Goal: Task Accomplishment & Management: Manage account settings

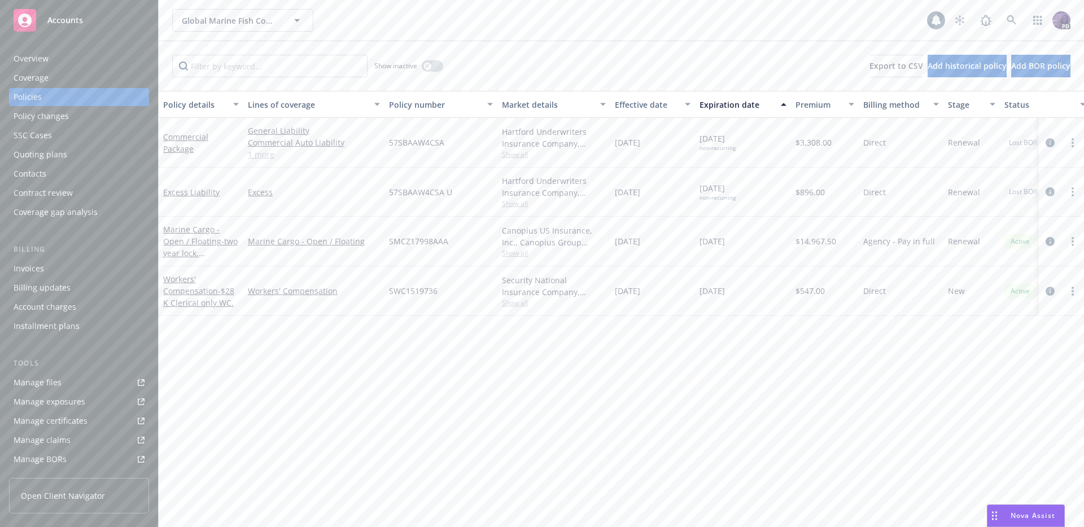
click at [464, 20] on div "Global Marine Fish Company, LLC Global Marine Fish Company, LLC" at bounding box center [549, 20] width 755 height 23
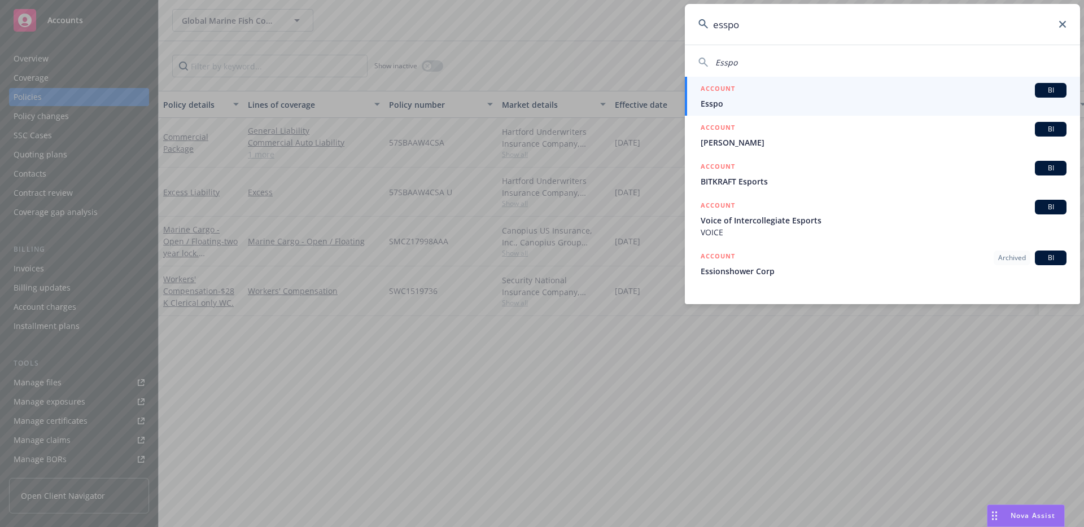
type input "esspo"
click at [852, 89] on div "ACCOUNT BI" at bounding box center [883, 90] width 366 height 15
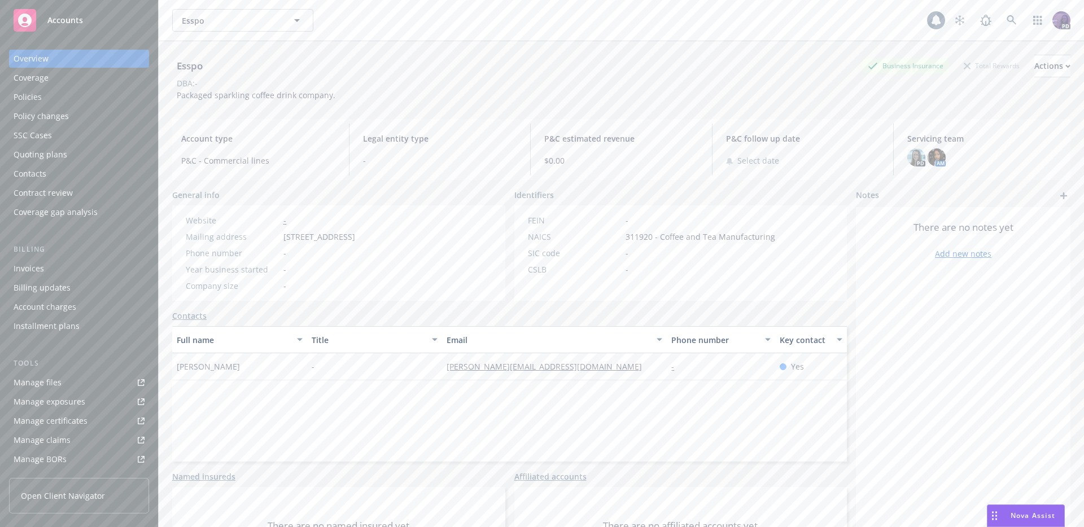
scroll to position [208, 0]
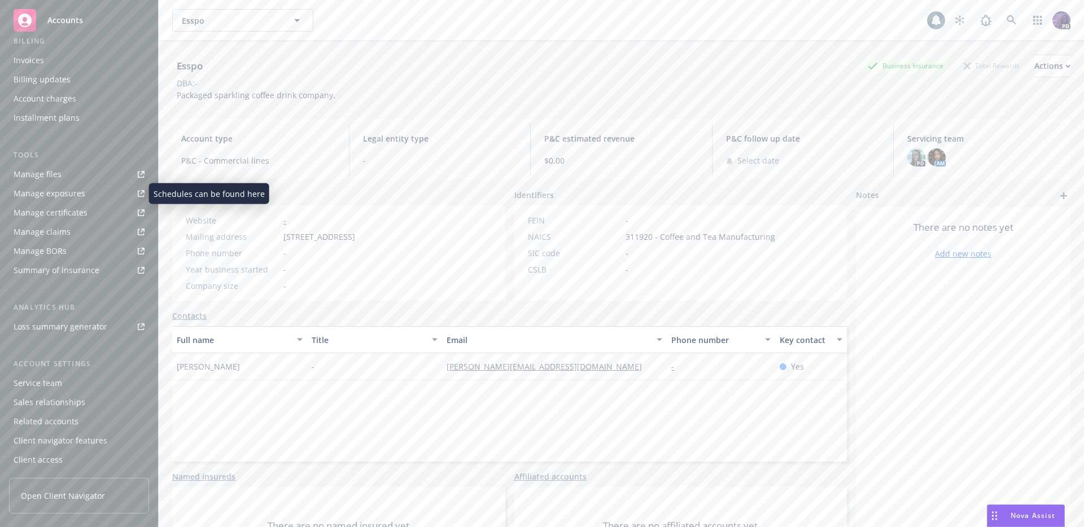
click at [90, 196] on link "Manage exposures" at bounding box center [79, 194] width 140 height 18
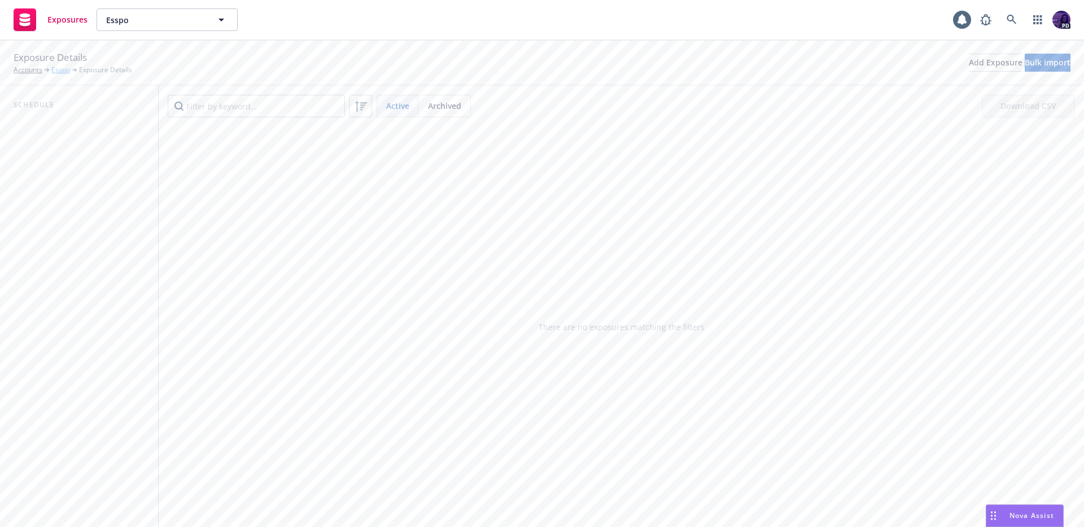
click at [68, 71] on link "Esspo" at bounding box center [60, 70] width 19 height 10
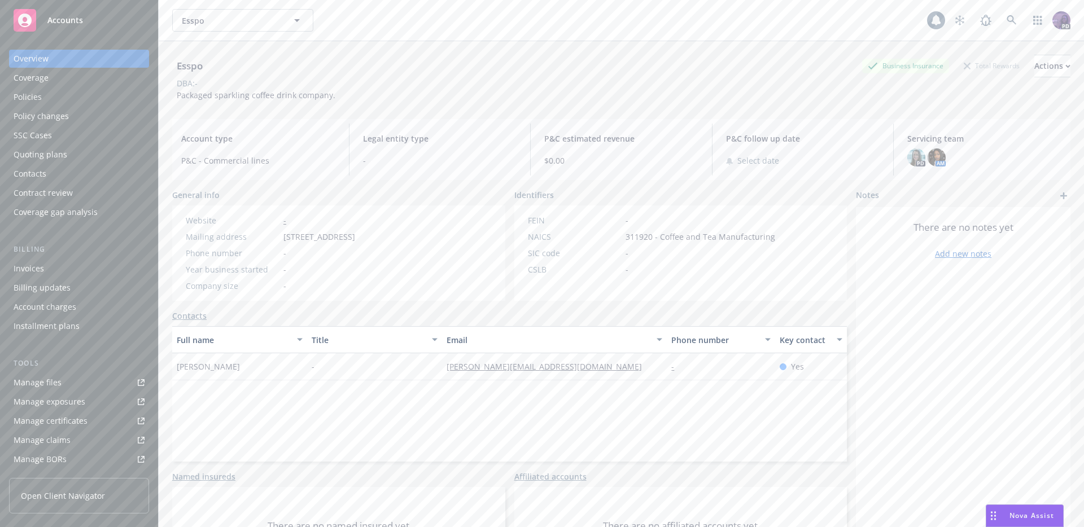
drag, startPoint x: 455, startPoint y: 242, endPoint x: 281, endPoint y: 235, distance: 174.0
click at [281, 235] on div "Website - Mailing address 540 Court Street, #4032, Brooklyn, NY, 11231 Phone nu…" at bounding box center [270, 252] width 196 height 95
copy span "[STREET_ADDRESS]"
click at [65, 396] on div "Manage exposures" at bounding box center [50, 402] width 72 height 18
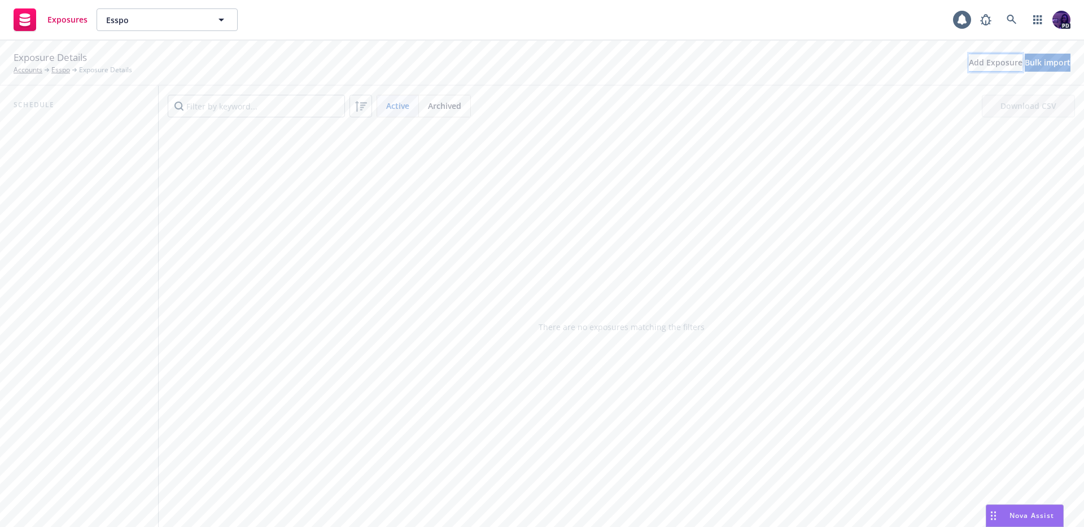
click at [968, 66] on div "Add Exposure" at bounding box center [995, 62] width 54 height 17
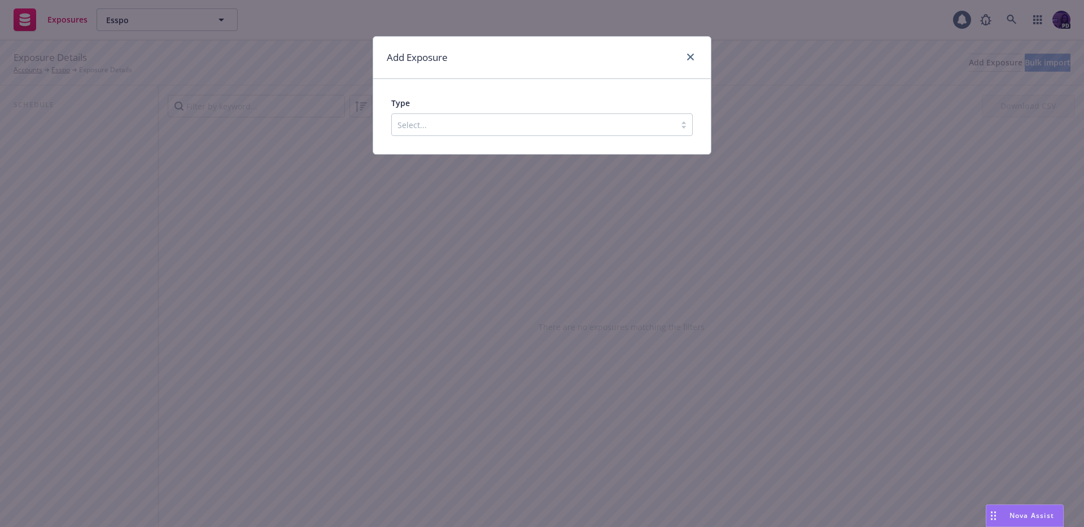
click at [609, 125] on div at bounding box center [533, 125] width 272 height 14
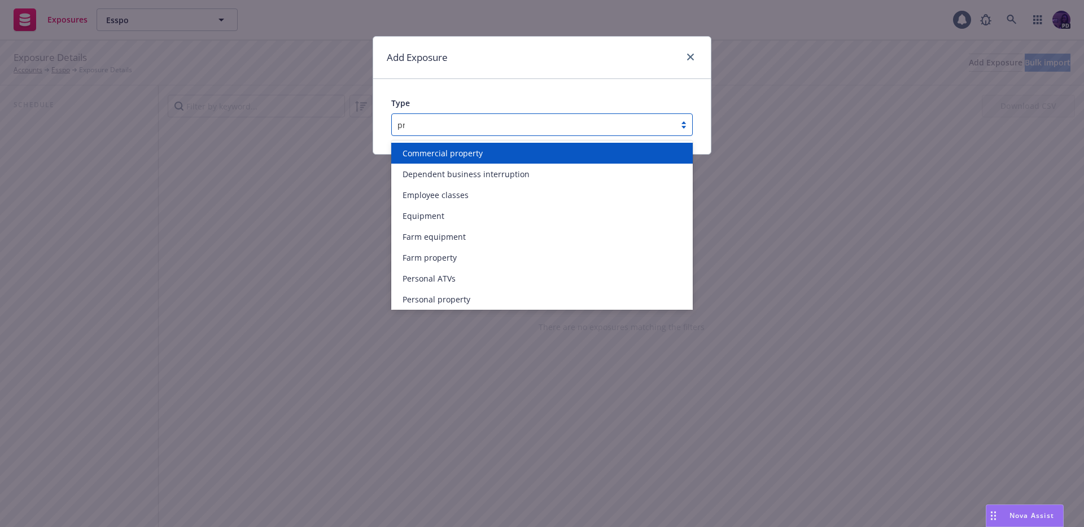
type input "pro"
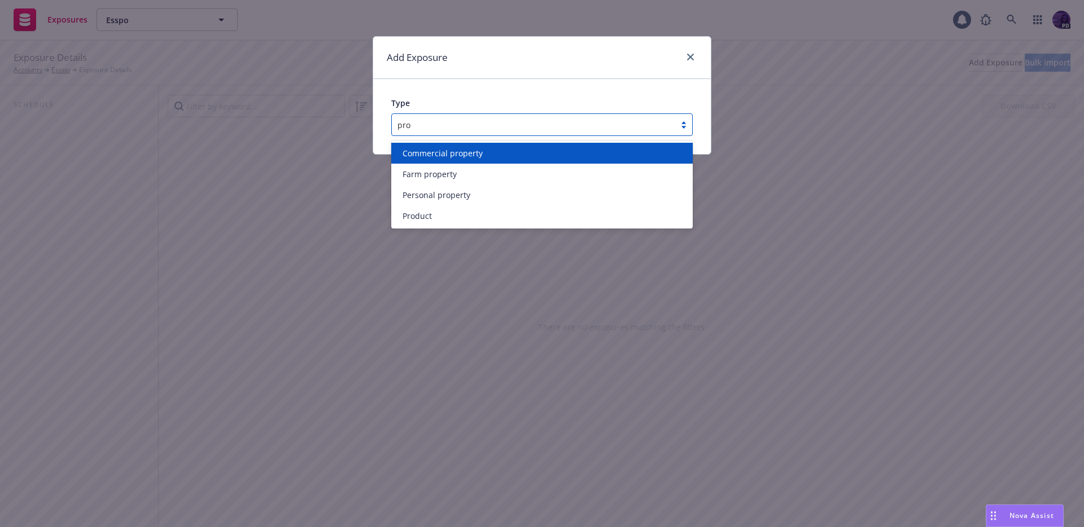
click at [537, 153] on div "Commercial property" at bounding box center [542, 153] width 288 height 12
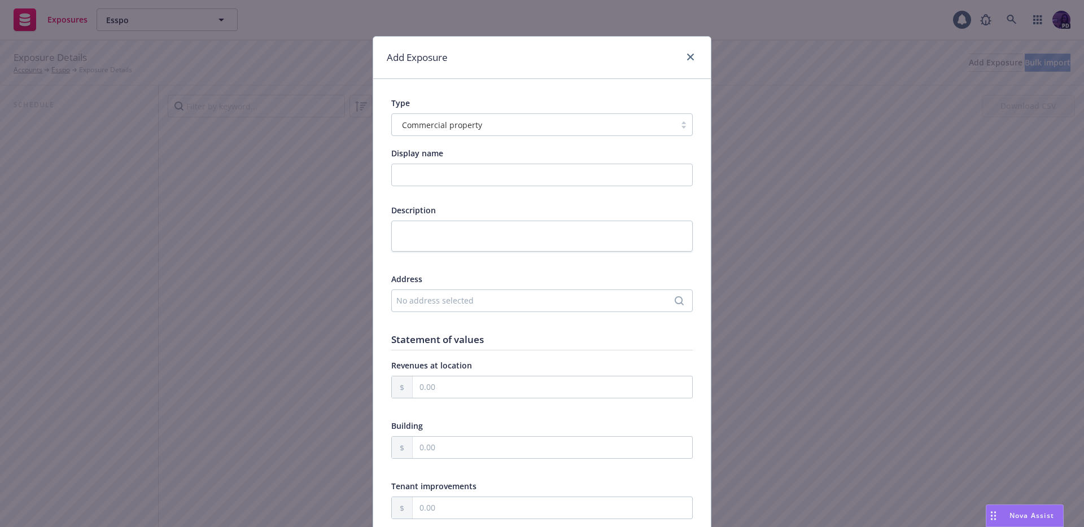
click at [419, 292] on div "No address selected" at bounding box center [541, 301] width 301 height 23
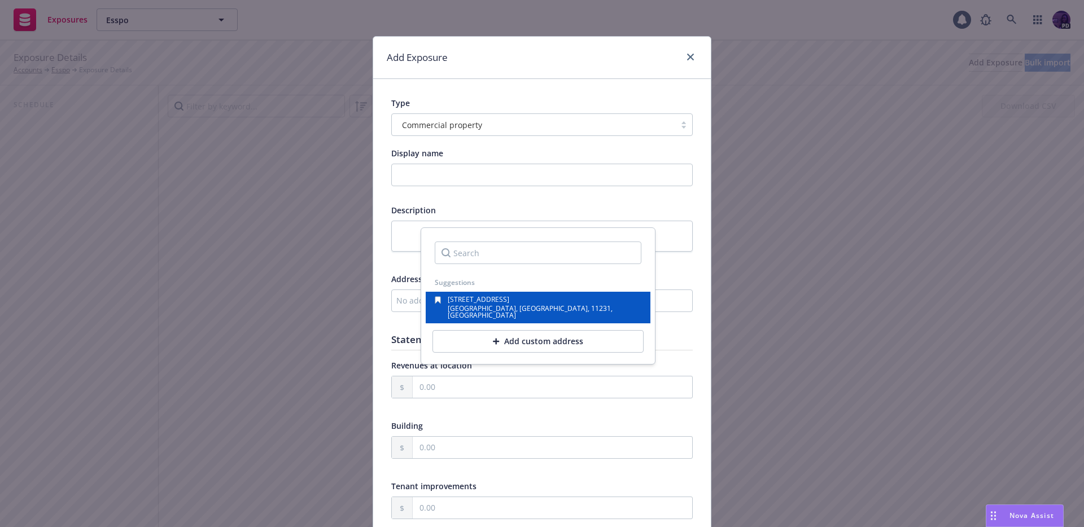
click at [470, 295] on span "540 Court Street, #4032" at bounding box center [479, 300] width 62 height 10
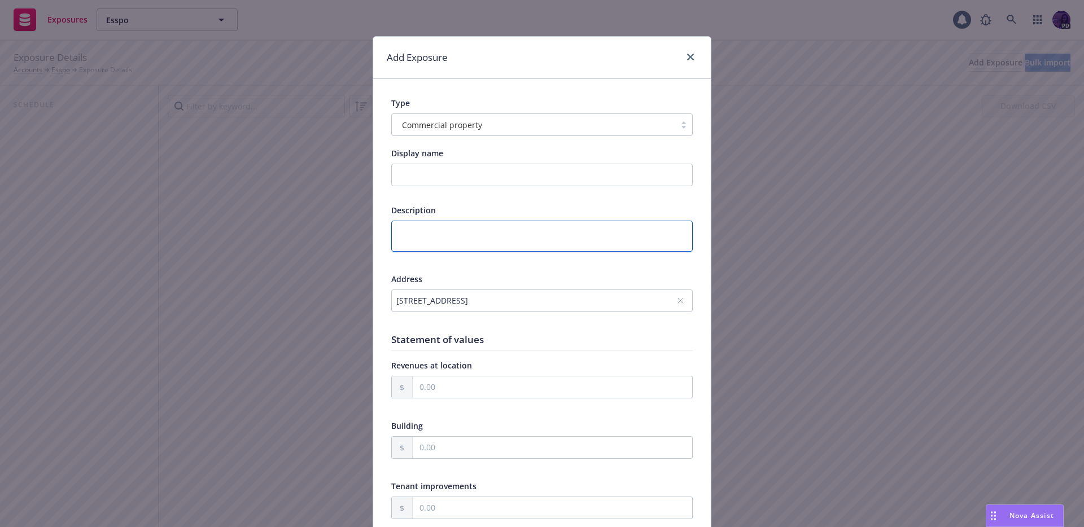
click at [466, 234] on textarea at bounding box center [541, 236] width 301 height 31
type textarea "x"
type textarea "O"
type textarea "x"
type textarea "Of"
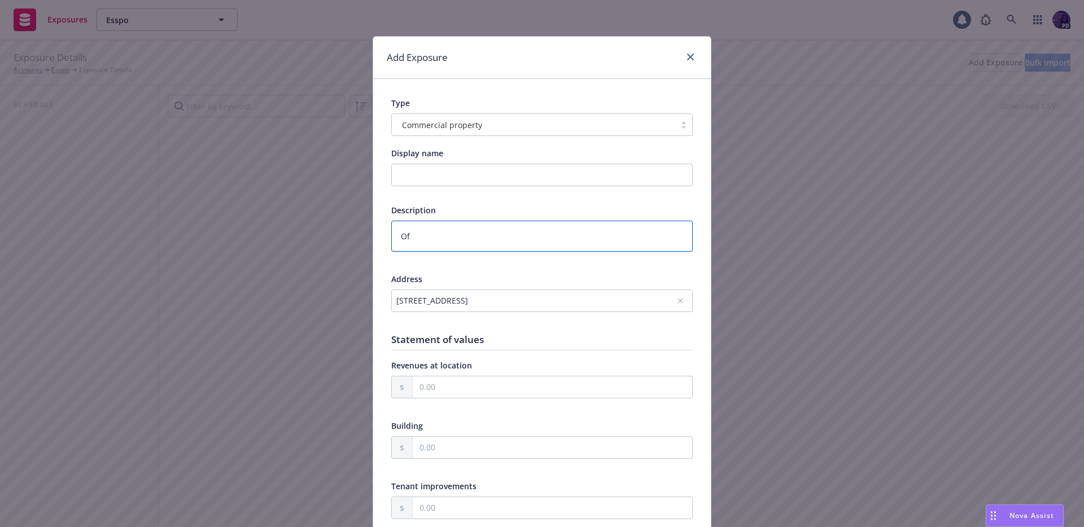
type textarea "x"
type textarea "Off"
type textarea "x"
type textarea "Offi"
type textarea "x"
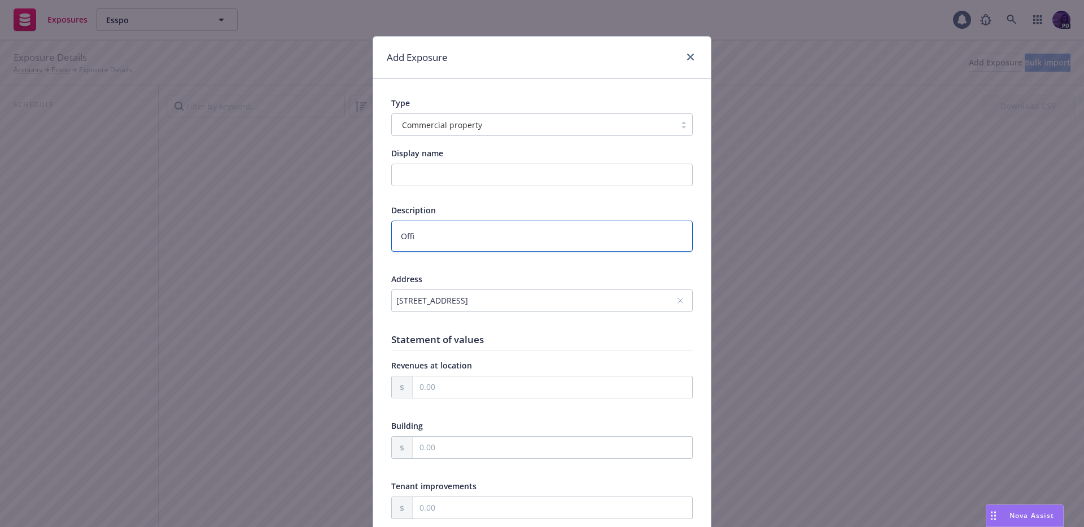
type textarea "Offic"
type textarea "x"
type textarea "Office"
type textarea "x"
drag, startPoint x: 433, startPoint y: 230, endPoint x: 325, endPoint y: 227, distance: 108.4
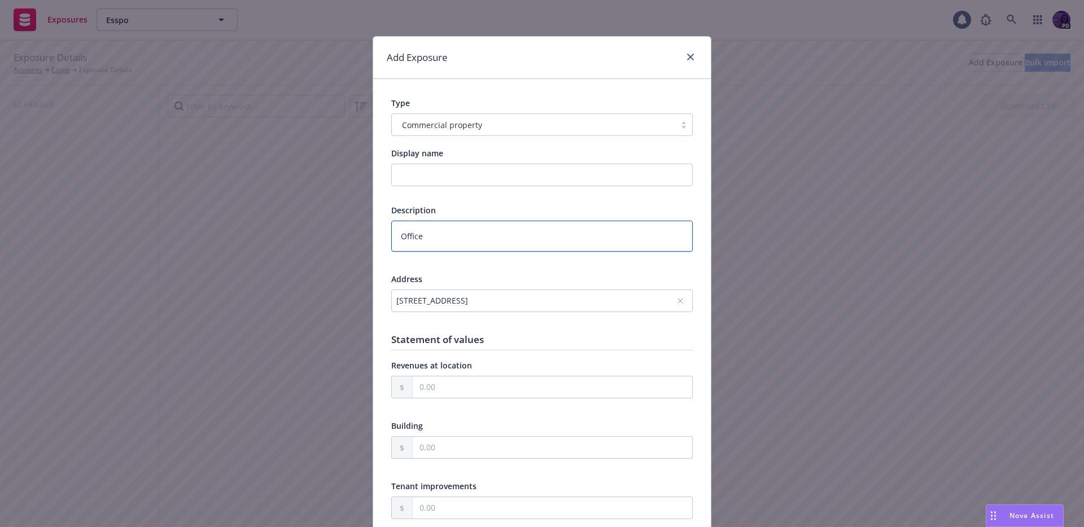
click at [325, 227] on div "Add Exposure Type Commercial property Display name Description Office Address 5…" at bounding box center [542, 263] width 1084 height 527
click at [410, 236] on textarea "Office" at bounding box center [541, 236] width 301 height 31
click at [420, 174] on input "Display name" at bounding box center [541, 175] width 301 height 23
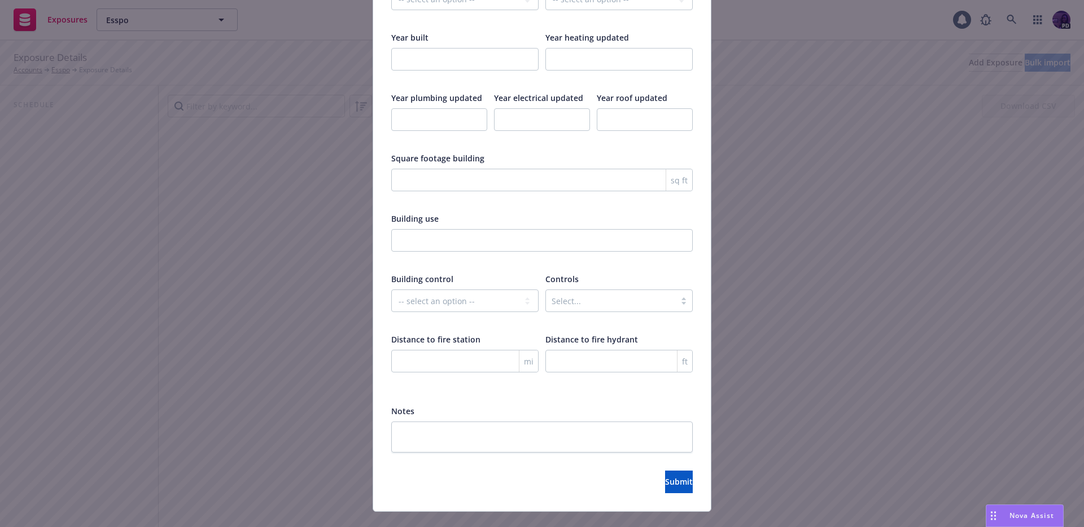
scroll to position [1764, 0]
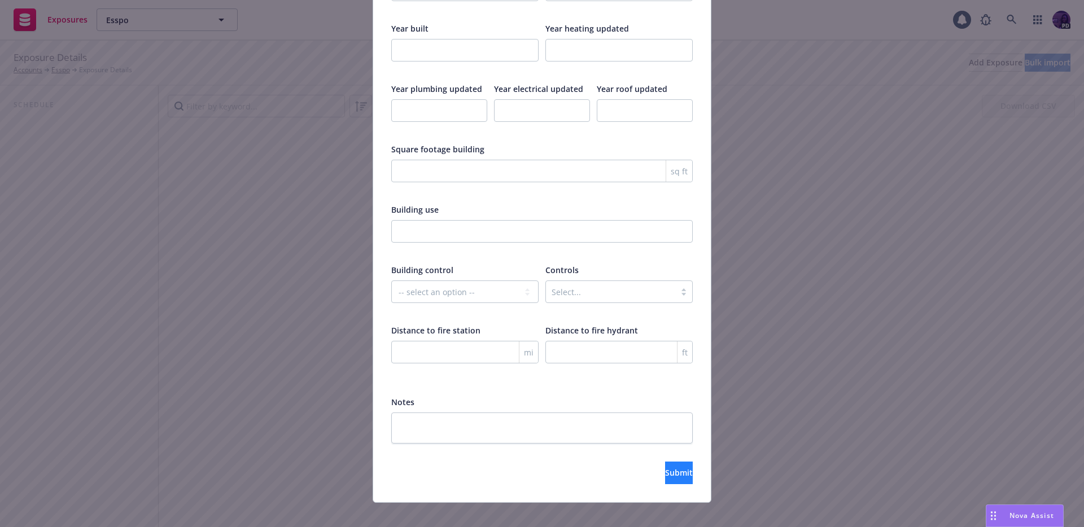
type input "Office"
click at [665, 467] on span "Submit" at bounding box center [679, 472] width 28 height 11
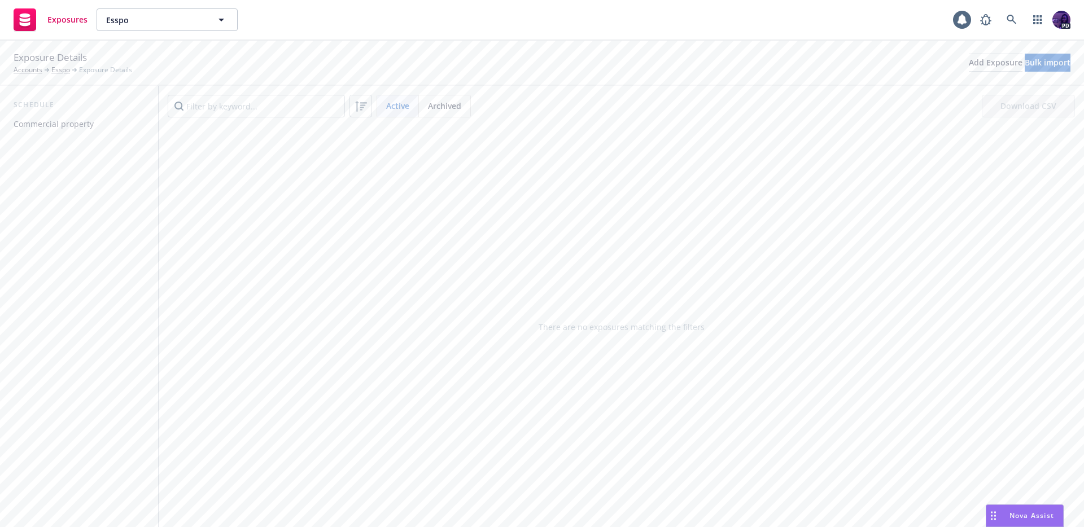
click at [77, 131] on div "Commercial property" at bounding box center [54, 124] width 80 height 18
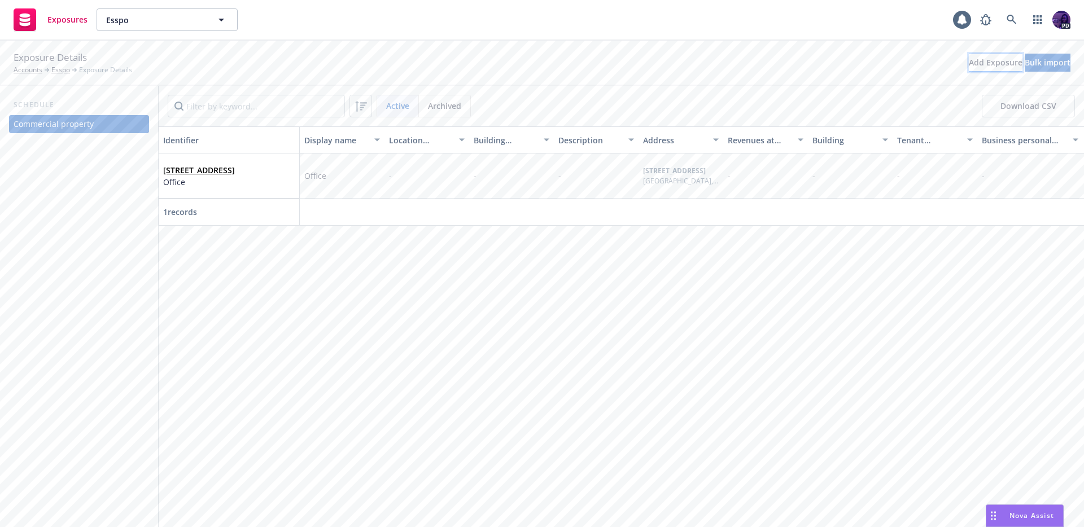
click at [968, 67] on div "Add Exposure" at bounding box center [995, 62] width 54 height 17
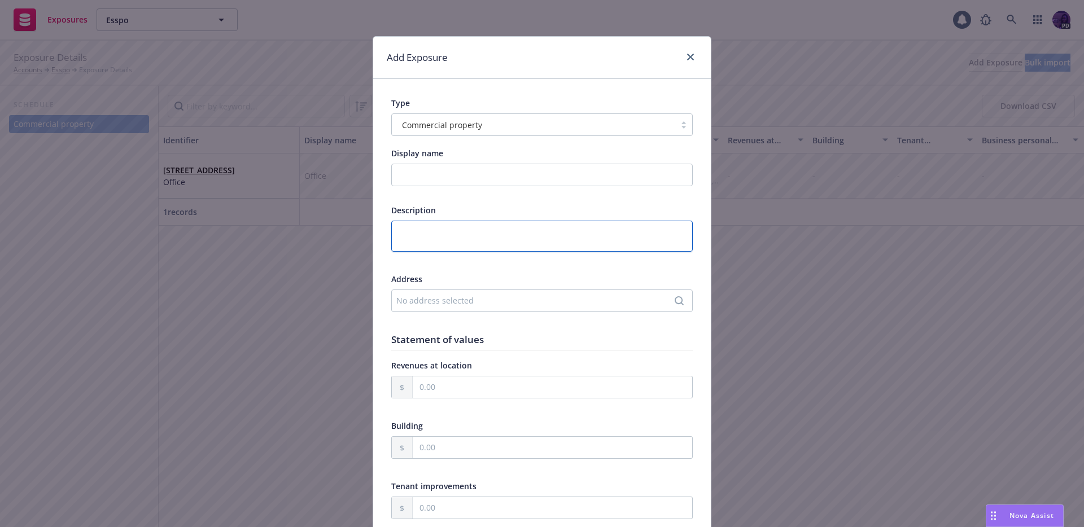
click at [435, 240] on textarea at bounding box center [541, 236] width 301 height 31
type textarea "x"
type textarea "3"
type textarea "x"
type textarea "3P"
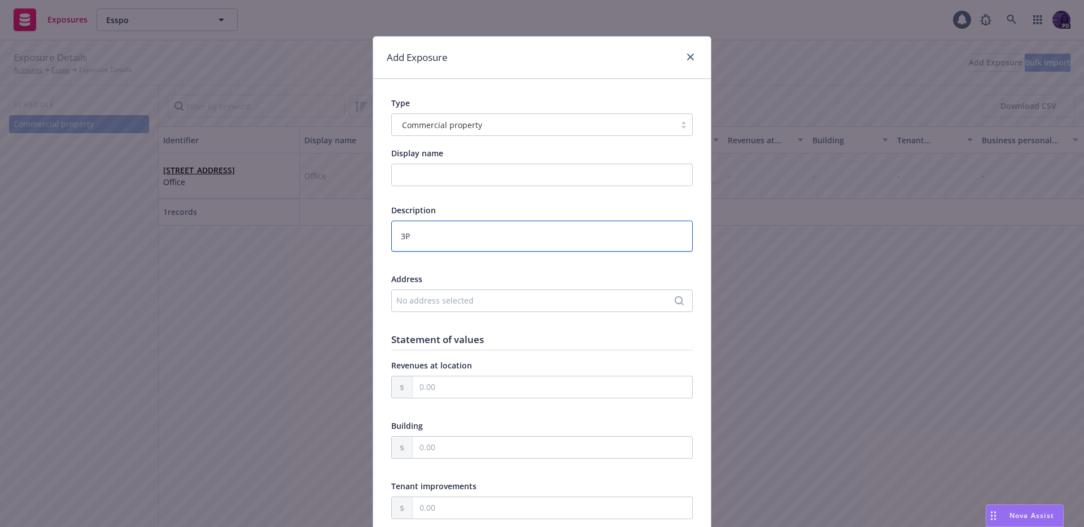
type textarea "x"
type textarea "3PL"
type textarea "x"
type textarea "3PL"
click at [434, 179] on input "Display name" at bounding box center [541, 175] width 301 height 23
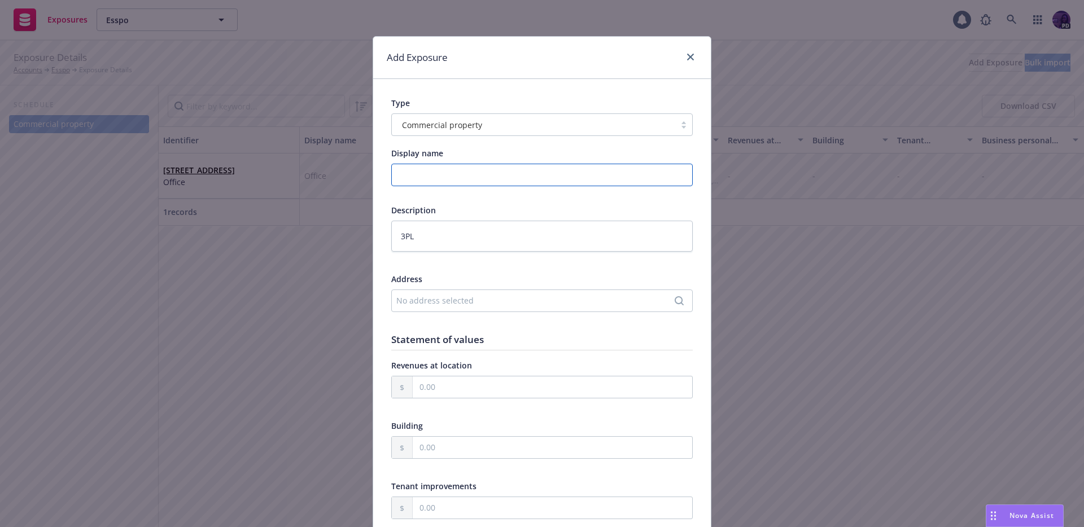
type textarea "x"
type input "B"
type textarea "x"
type input "Bay"
type textarea "x"
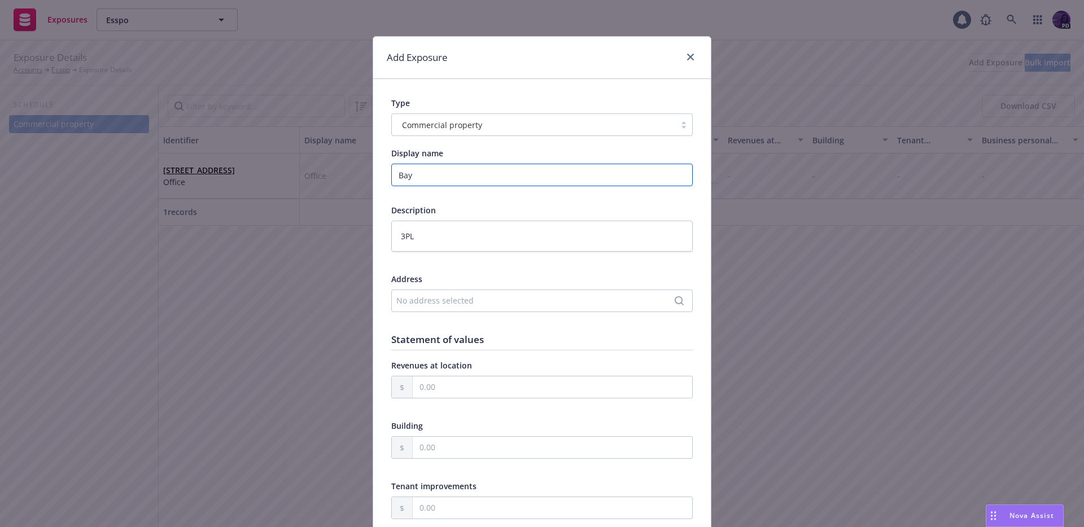
type input "Bay"
type textarea "x"
type input "Bay L"
type textarea "x"
type input "Bay Lo"
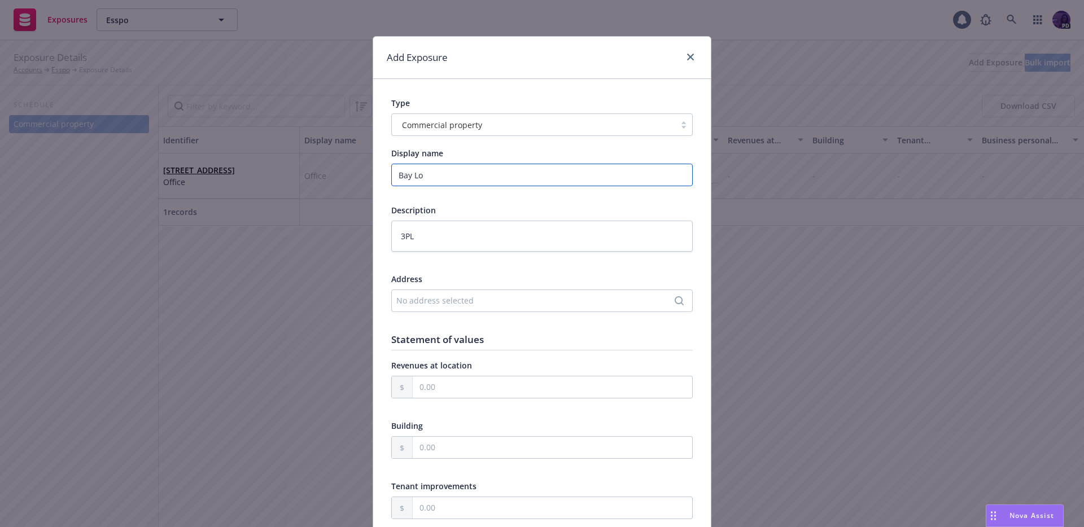
type textarea "x"
type input "Bay Log"
type textarea "x"
type input "Bay Logi"
type textarea "x"
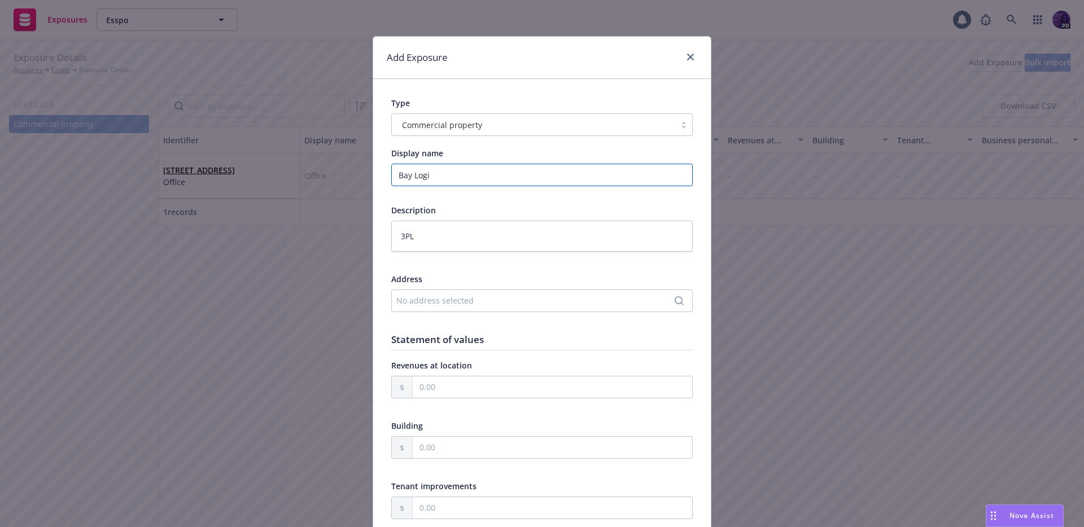
type input "Bay Logis"
type textarea "x"
type input "Bay Logist"
type textarea "x"
type input "Bay Logisti"
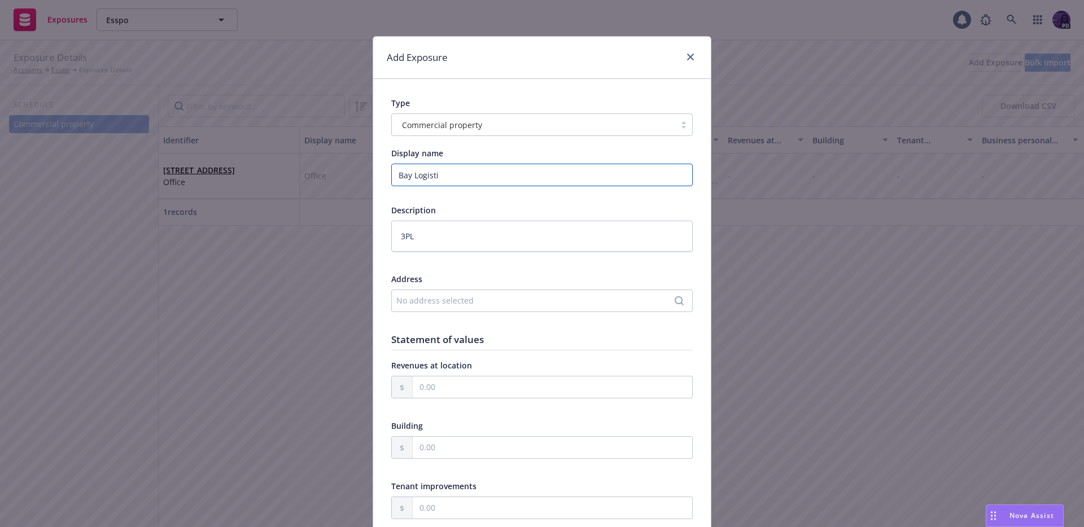
type textarea "x"
type input "Bay Logistic"
type textarea "x"
type input "Bay Logistica"
type textarea "x"
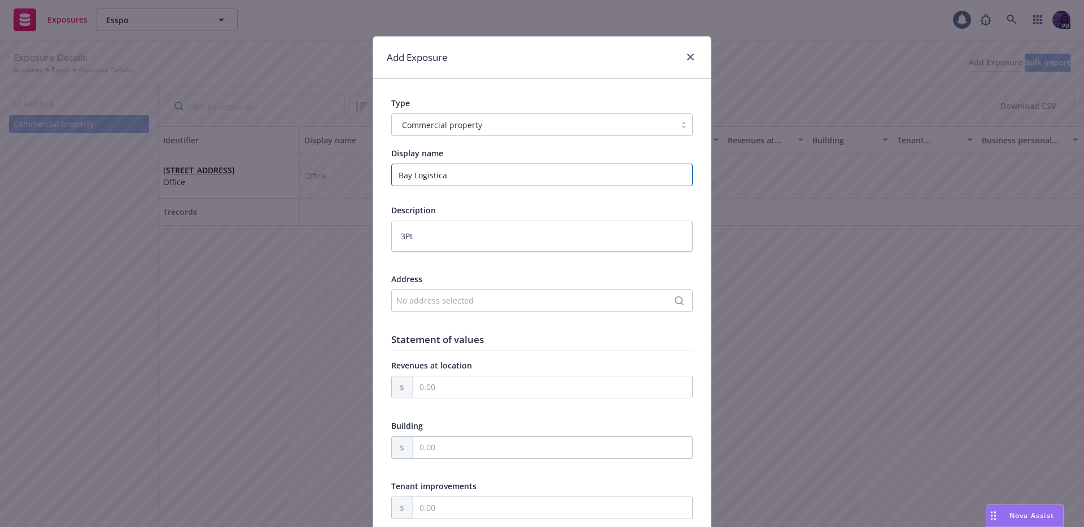
type input "Bay Logistic"
type textarea "x"
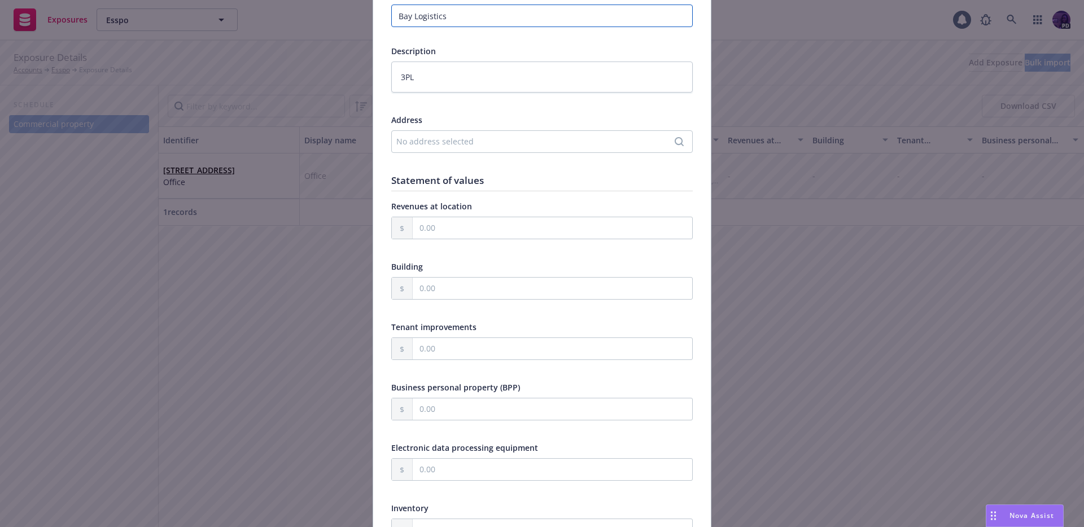
scroll to position [173, 0]
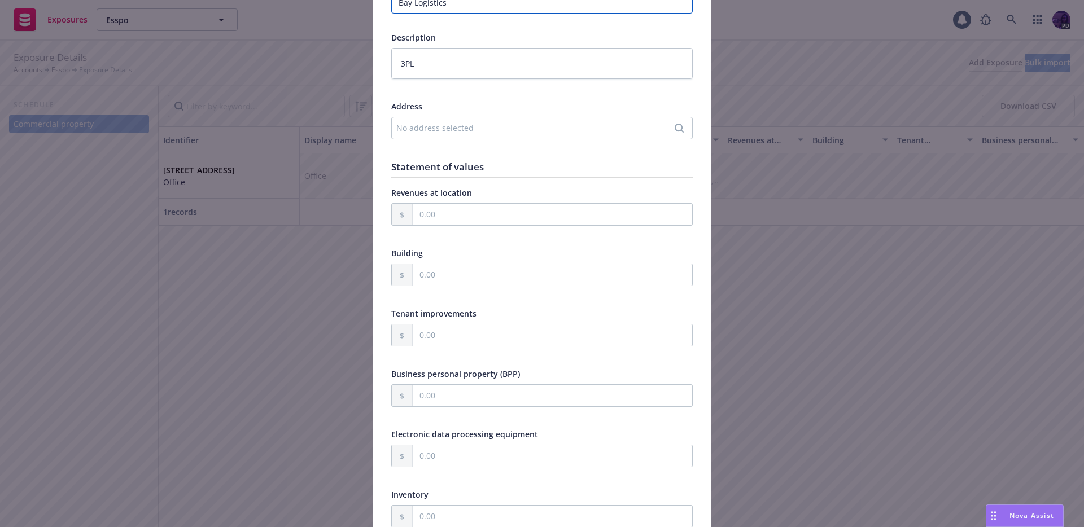
type input "Bay Logistics"
click at [615, 130] on div "No address selected" at bounding box center [536, 128] width 280 height 12
click at [591, 159] on div "Add custom address" at bounding box center [537, 168] width 211 height 23
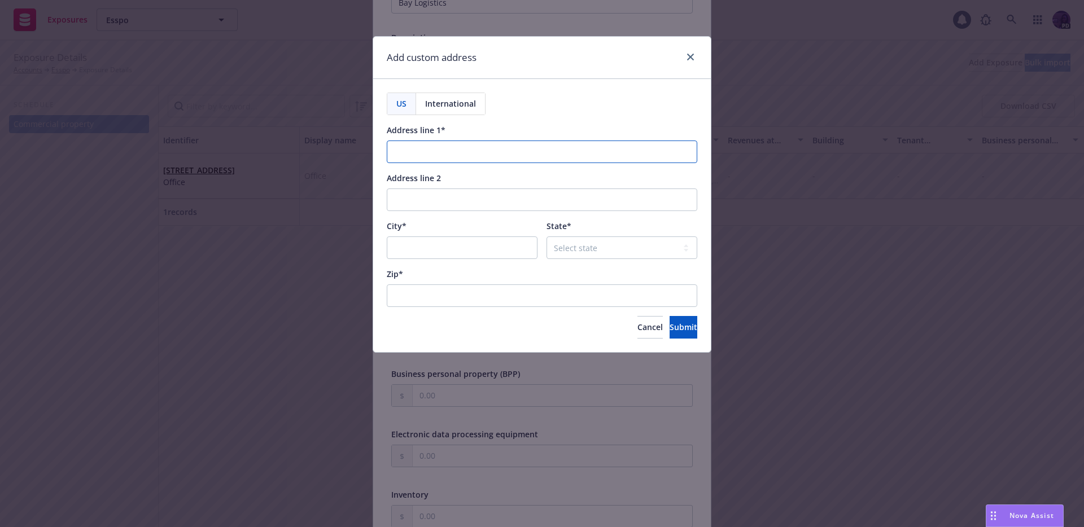
click at [527, 150] on input "Address line 1*" at bounding box center [542, 152] width 310 height 23
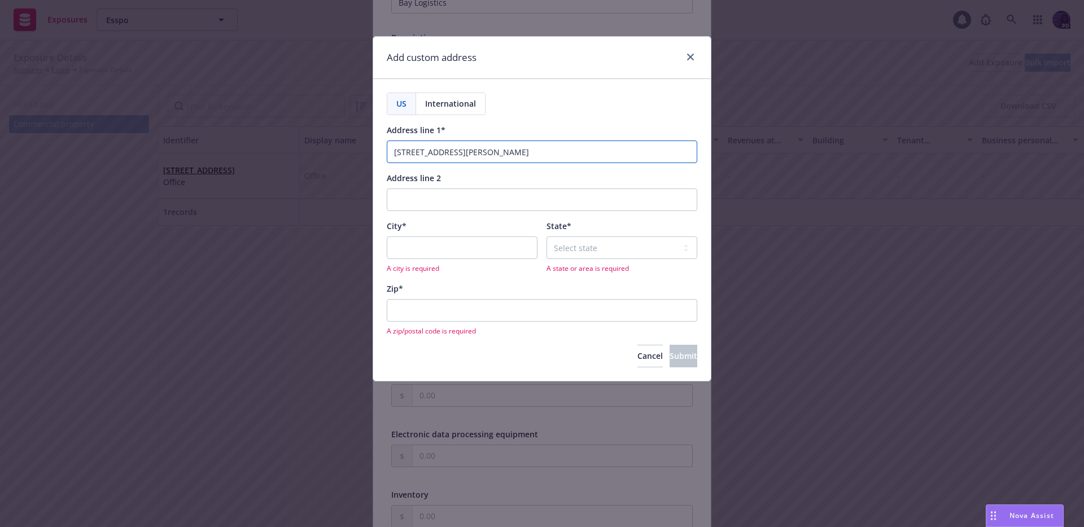
type input "7300 Clyde Park Ave SW"
type input "Byron Center"
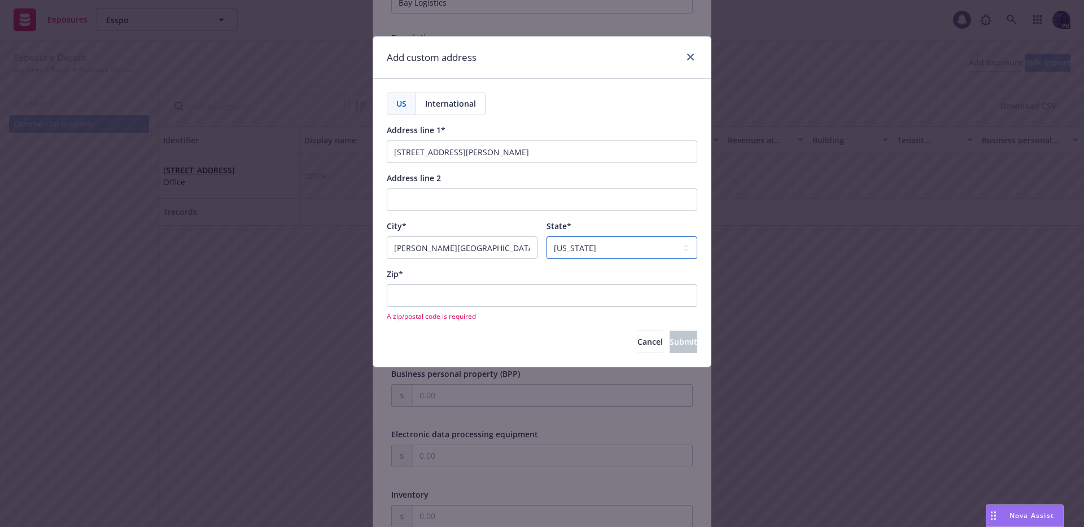
select select "MI"
type input "49315"
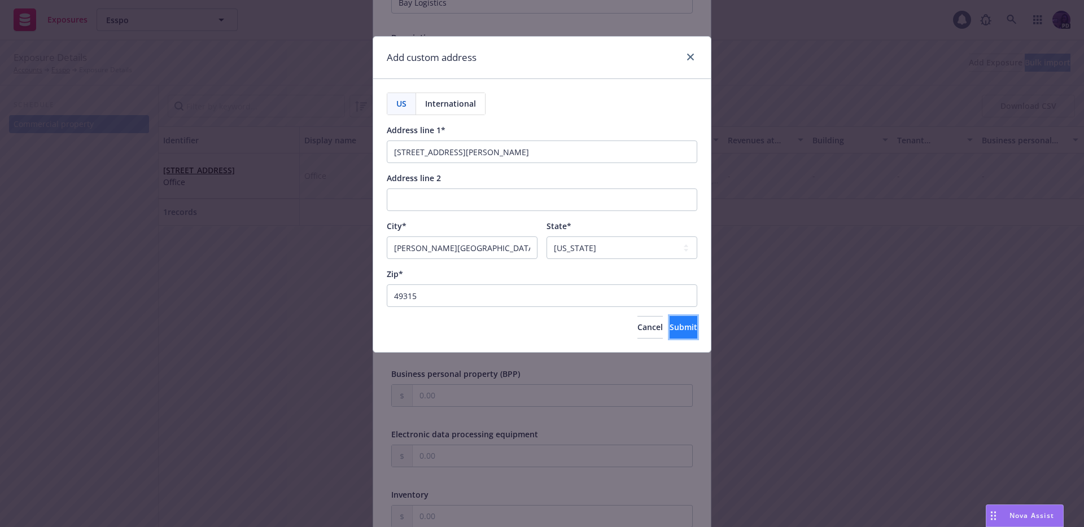
click at [669, 322] on span "Submit" at bounding box center [683, 327] width 28 height 11
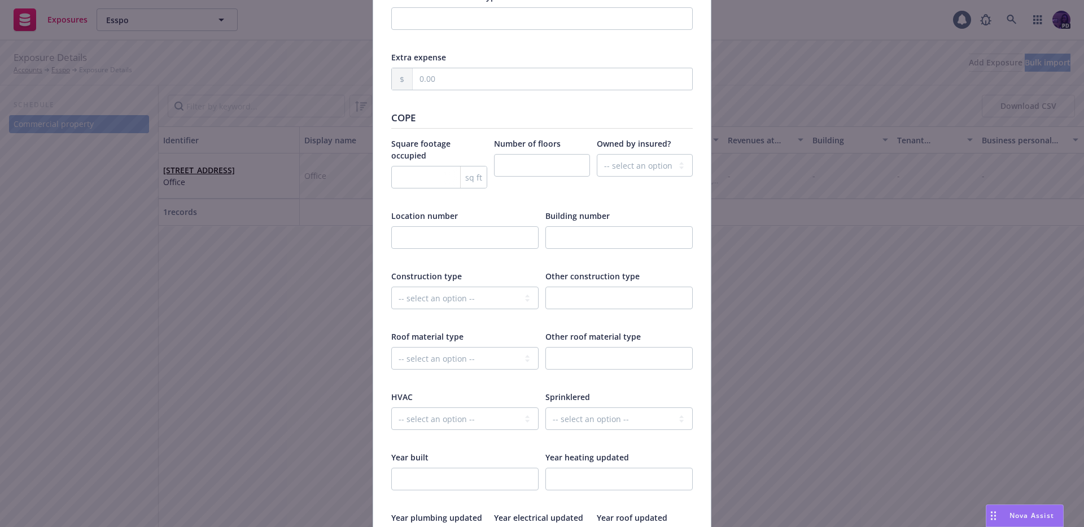
scroll to position [1382, 0]
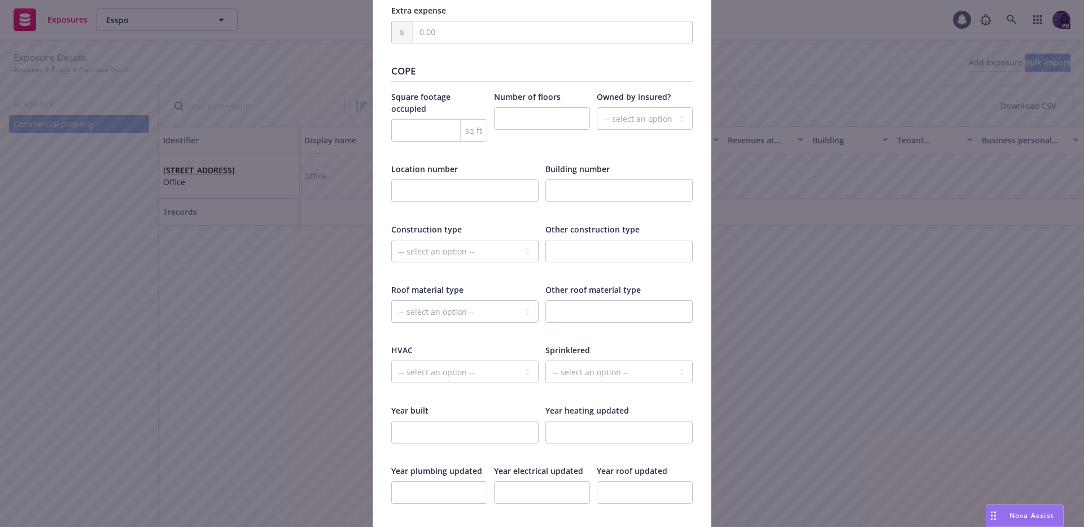
drag, startPoint x: 467, startPoint y: 402, endPoint x: 457, endPoint y: 418, distance: 19.0
click at [459, 415] on div "Year built" at bounding box center [464, 432] width 147 height 54
click at [458, 421] on input "number" at bounding box center [464, 432] width 147 height 23
type textarea "x"
type input "1"
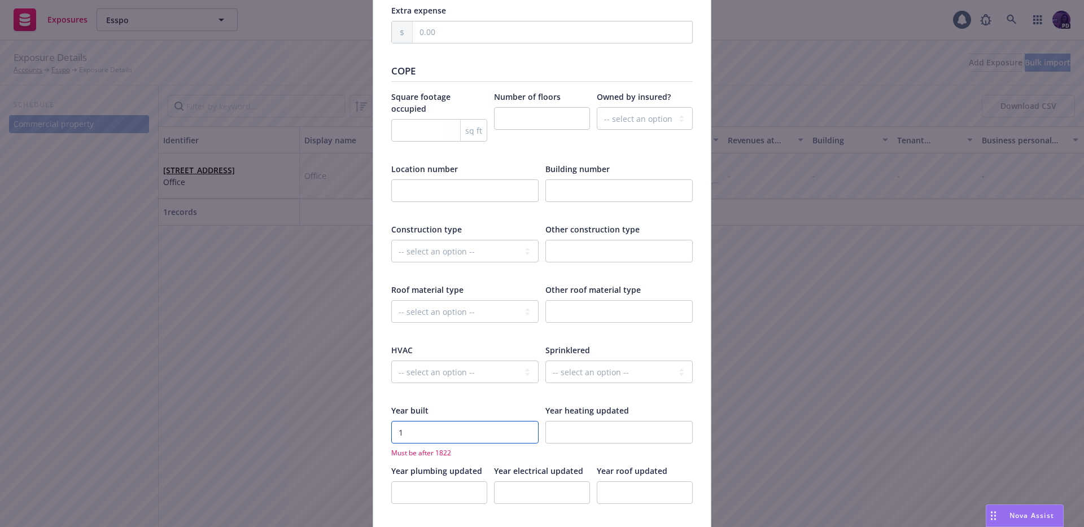
type textarea "x"
type input "19"
type textarea "x"
type input "197"
type textarea "x"
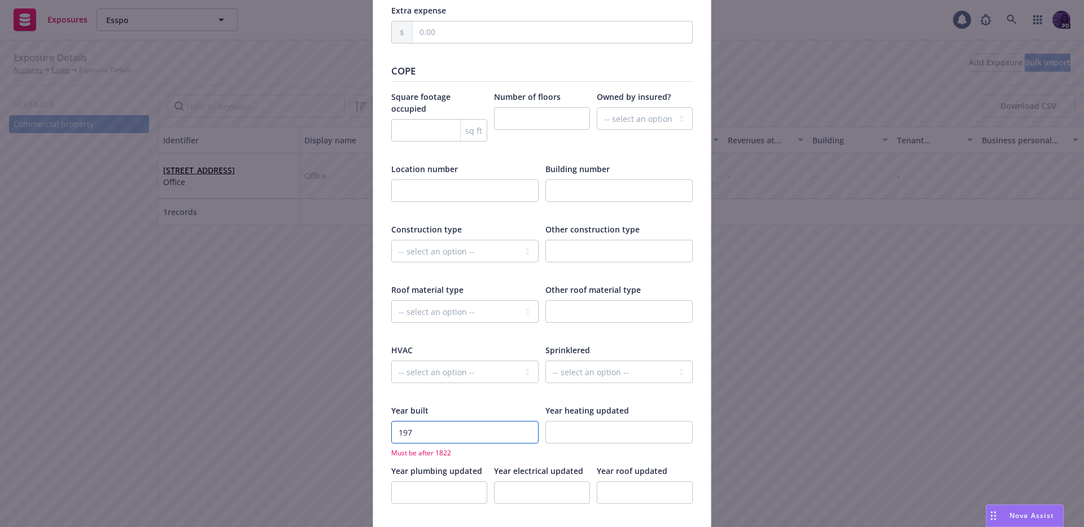
type input "1974"
type textarea "x"
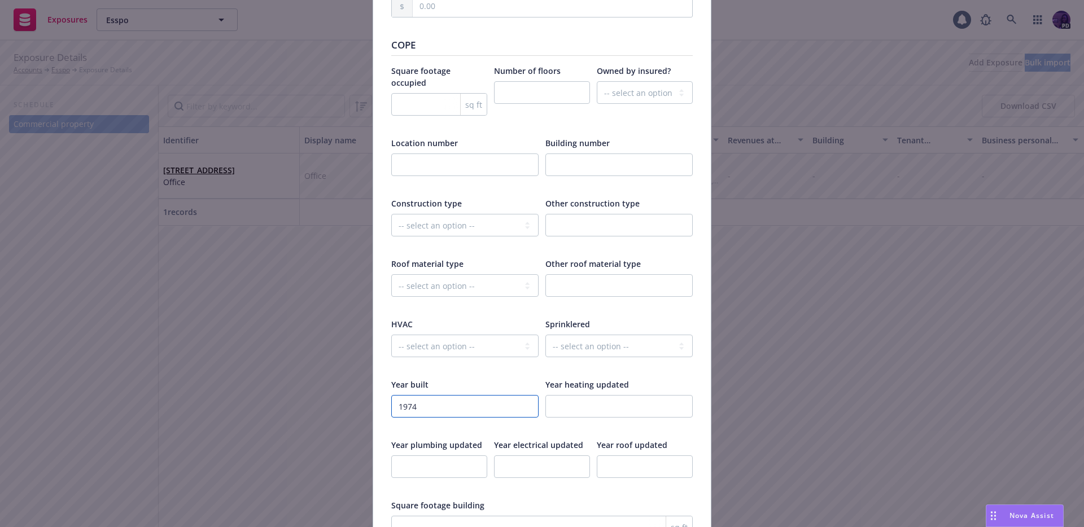
scroll to position [1461, 0]
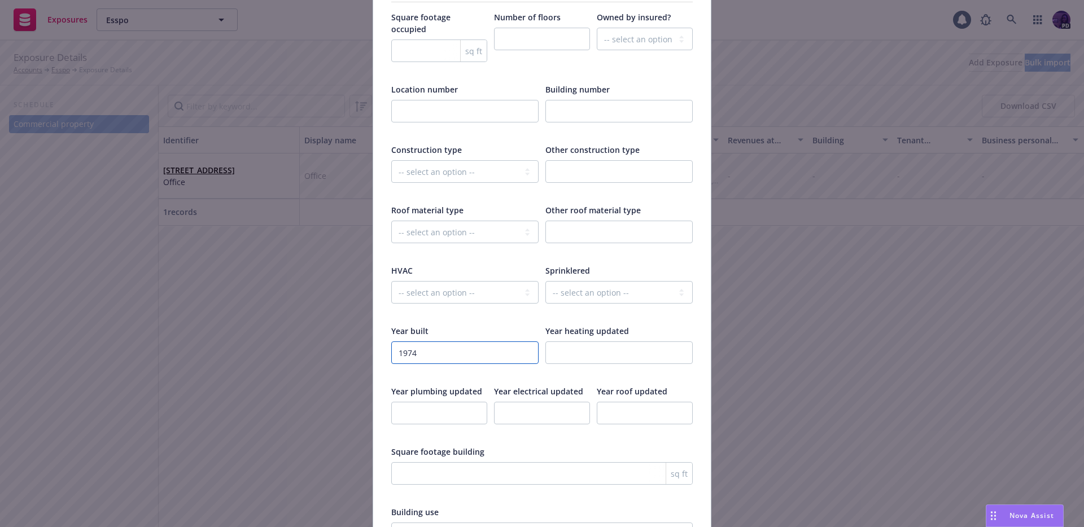
type input "1974"
click at [537, 405] on input "number" at bounding box center [542, 413] width 96 height 23
type textarea "x"
type input "2"
type textarea "x"
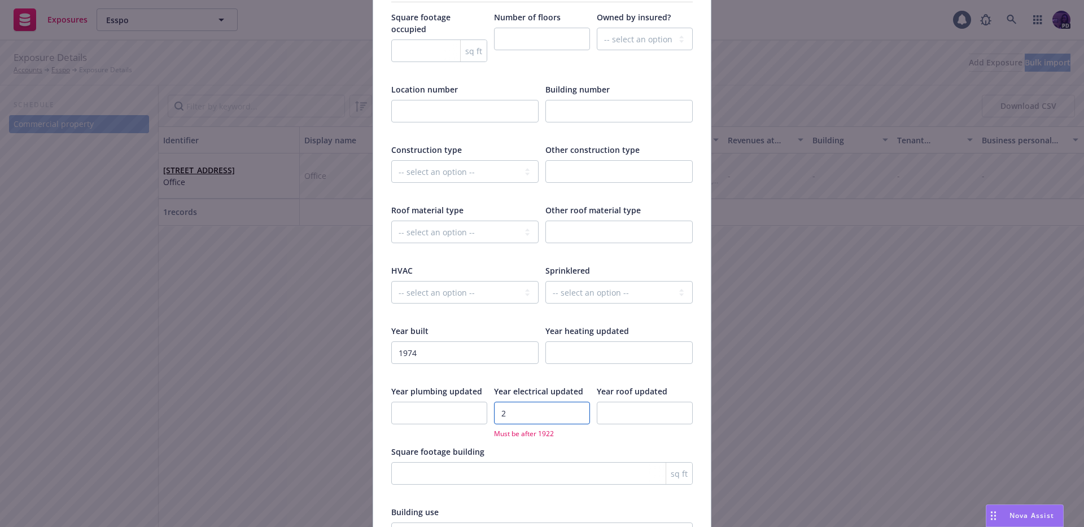
type input "20"
type textarea "x"
type input "202"
type textarea "x"
type input "2021"
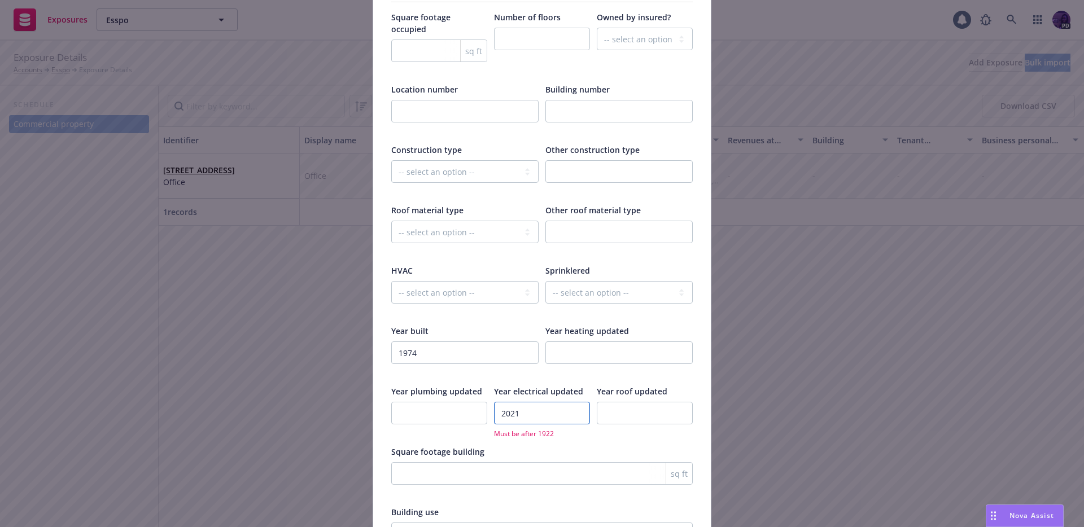
type textarea "x"
type input "2021"
click at [444, 402] on input "number" at bounding box center [439, 413] width 96 height 23
type textarea "x"
type input "2"
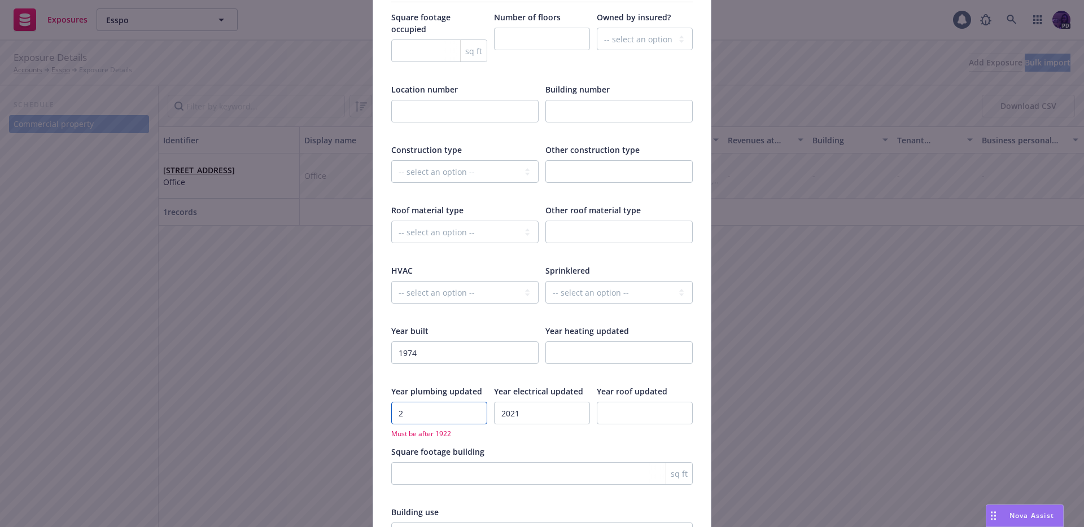
type textarea "x"
type input "20"
type textarea "x"
type input "202"
type textarea "x"
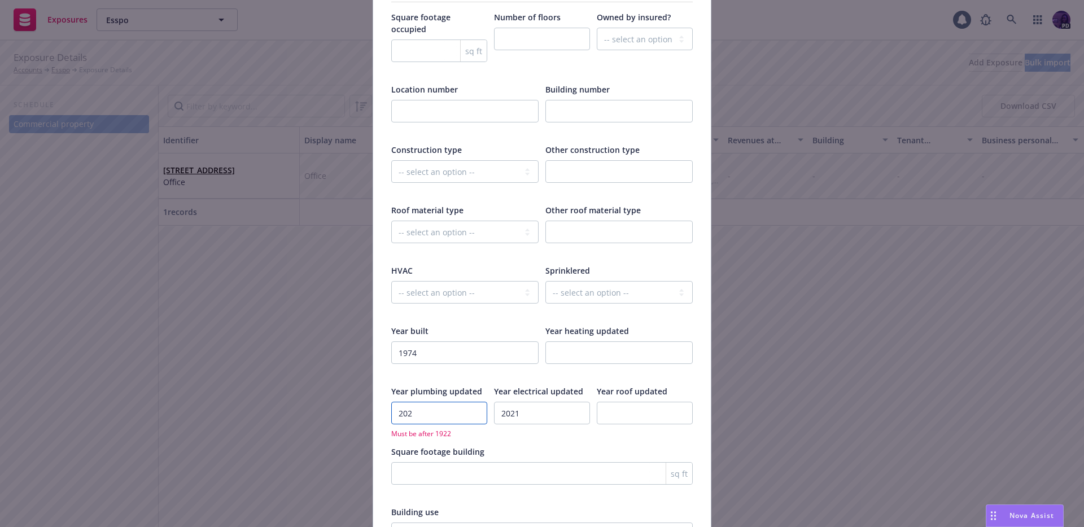
type input "2021"
type textarea "x"
type input "2021"
click at [623, 385] on div "Year roof updated" at bounding box center [645, 412] width 96 height 54
click at [625, 402] on input "number" at bounding box center [645, 413] width 96 height 23
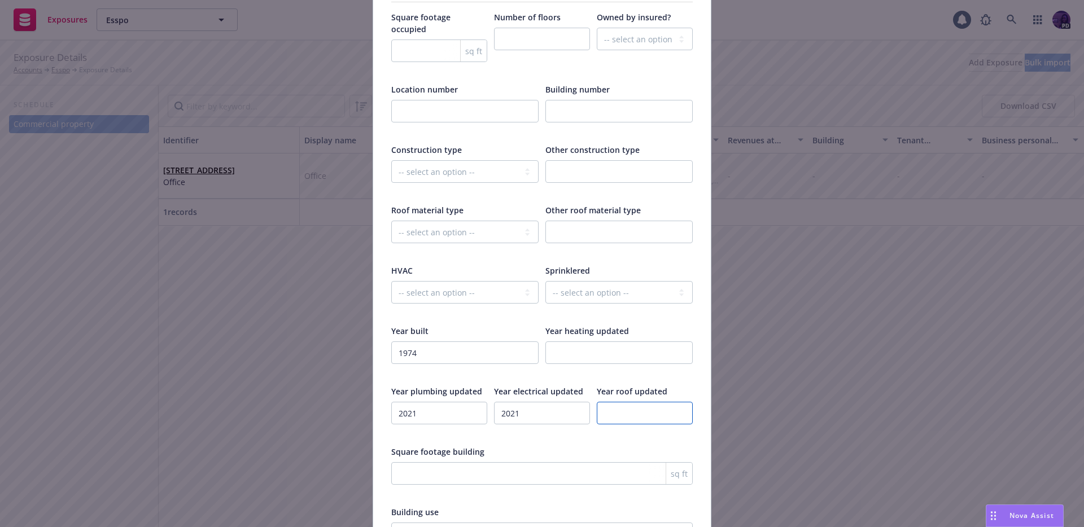
type textarea "x"
type input "2"
type textarea "x"
type input "20"
type textarea "x"
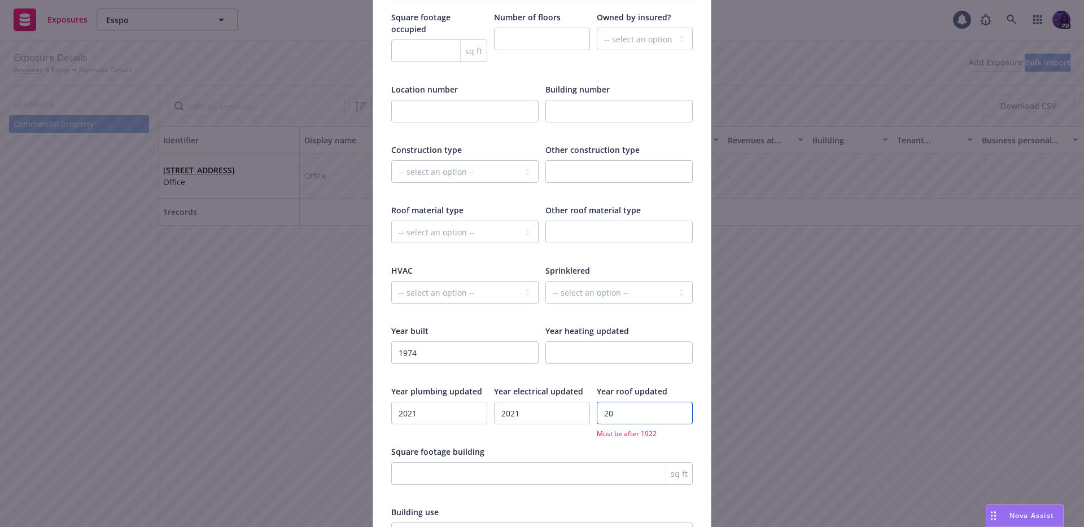
type input "201"
type textarea "x"
type input "2010"
type textarea "x"
type input "2010"
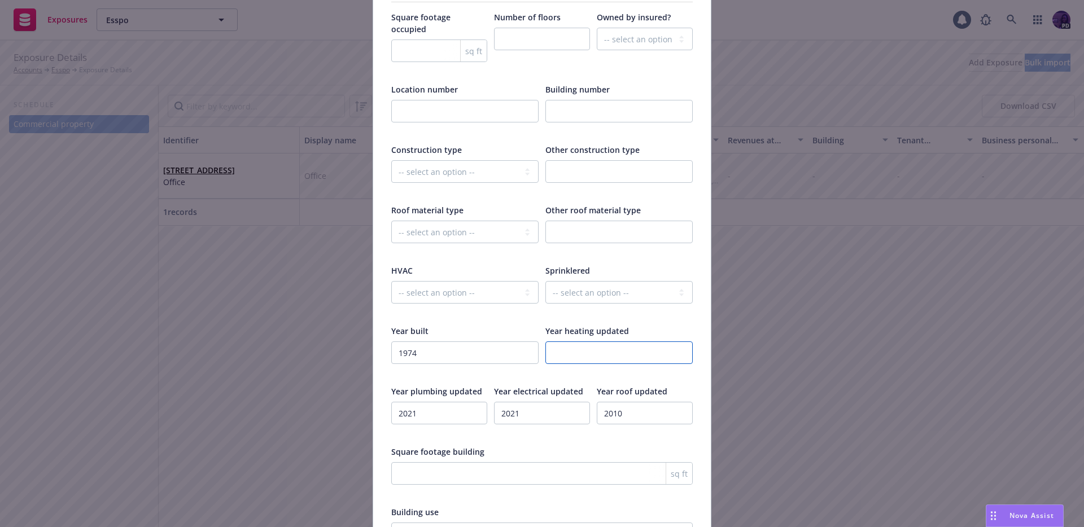
click at [620, 345] on input "number" at bounding box center [618, 352] width 147 height 23
type textarea "x"
type input "2"
type textarea "x"
type input "20"
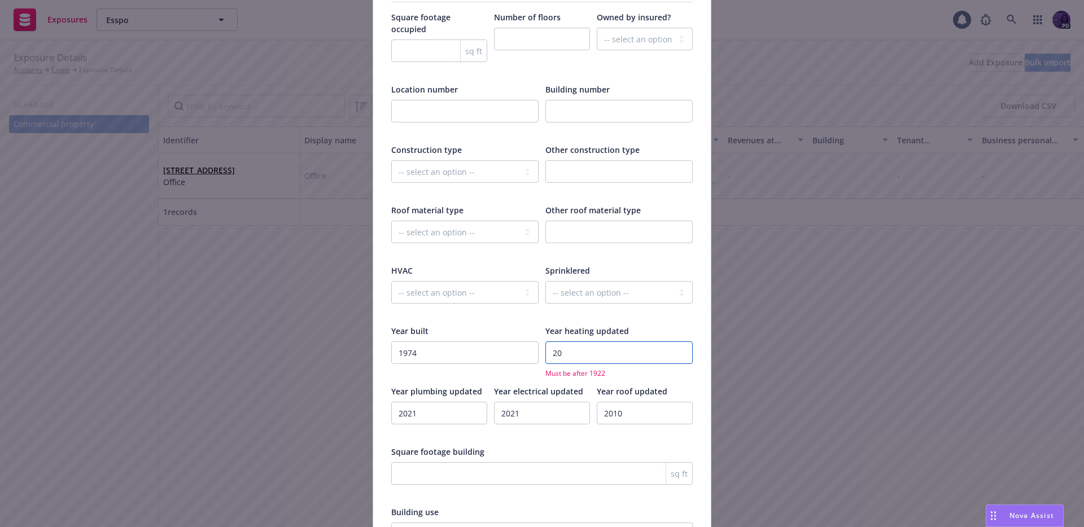
type textarea "x"
type input "202"
type textarea "x"
type input "2024"
type textarea "x"
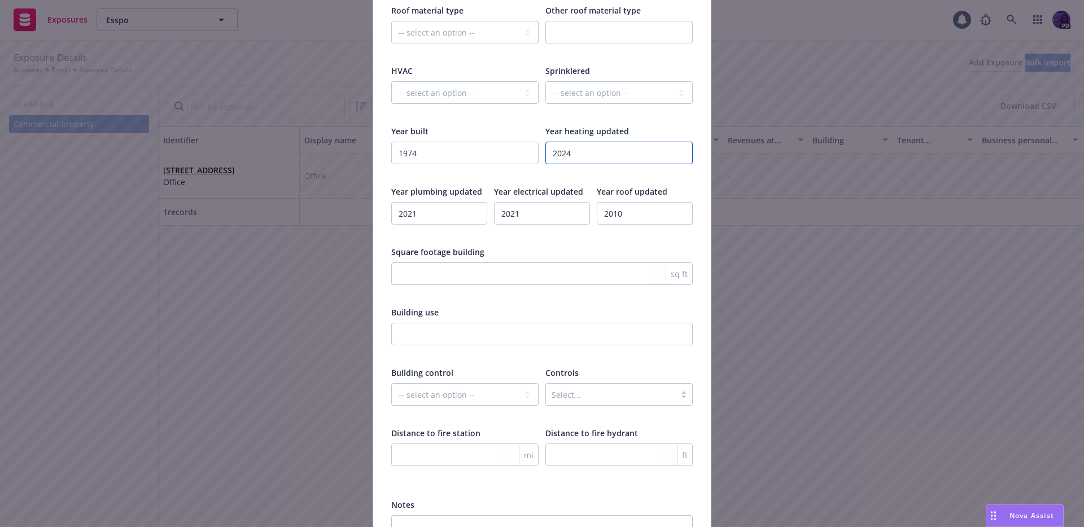
scroll to position [1726, 0]
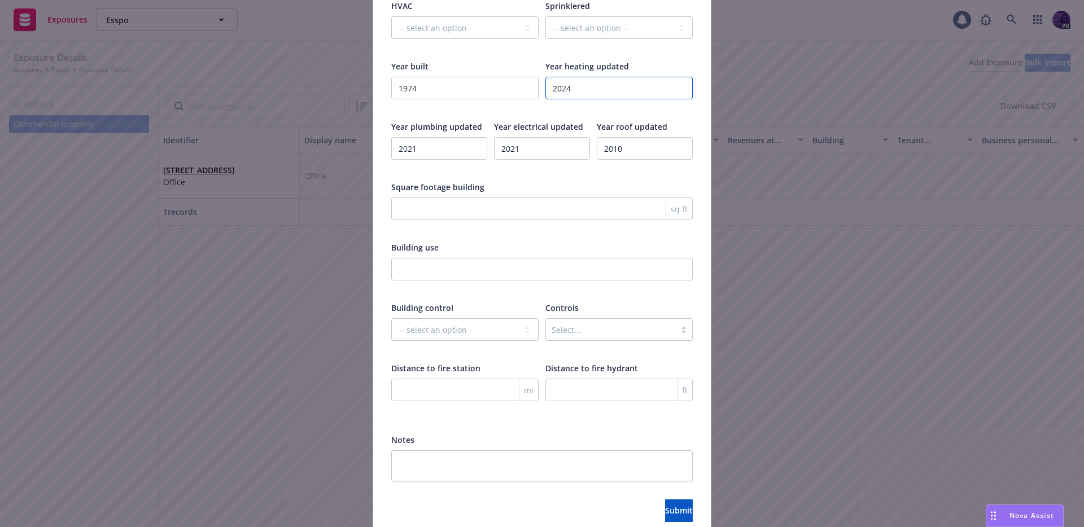
type input "2024"
click at [445, 462] on textarea at bounding box center [541, 465] width 301 height 31
type textarea "x"
type textarea "2"
type textarea "x"
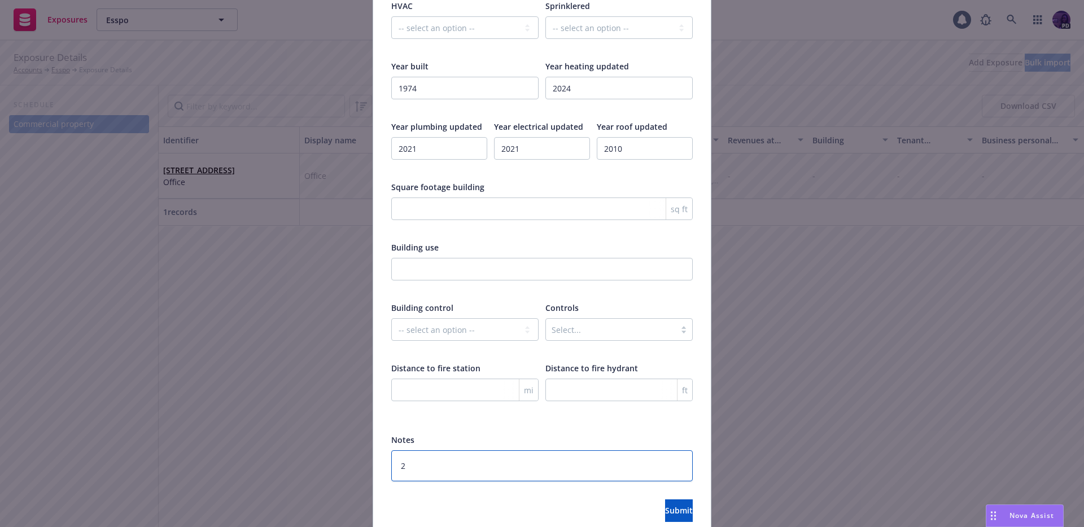
type textarea "2"
type textarea "x"
type textarea "2 s"
type textarea "x"
type textarea "2 st"
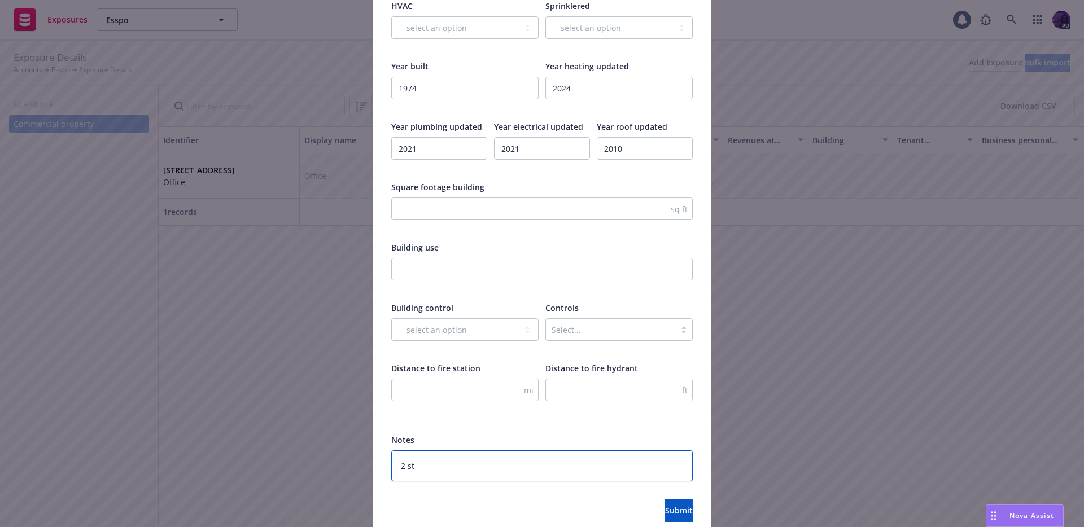
type textarea "x"
type textarea "2 sto"
type textarea "x"
type textarea "2 stor"
type textarea "x"
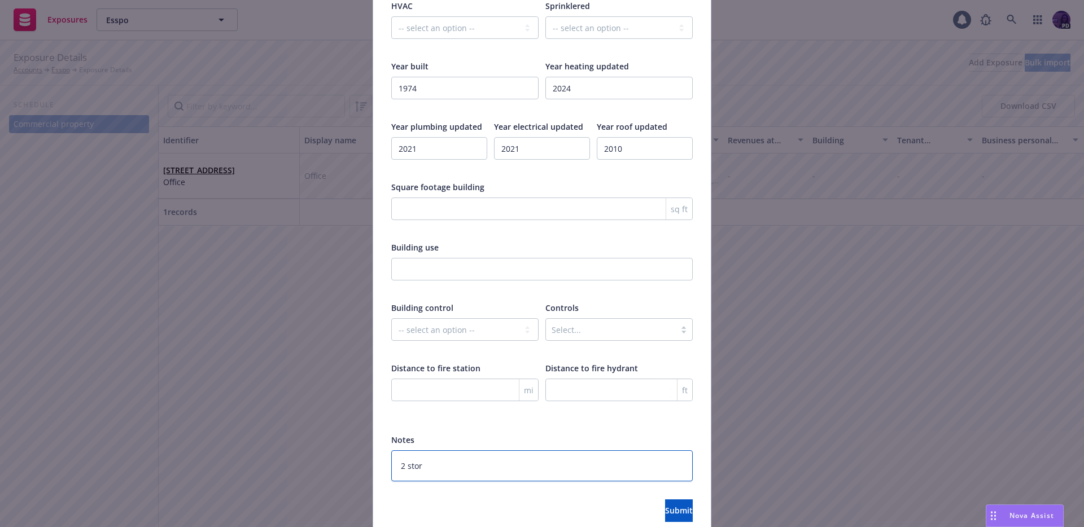
type textarea "2 story"
type textarea "x"
type textarea "2 story"
type textarea "x"
type textarea "2 story o"
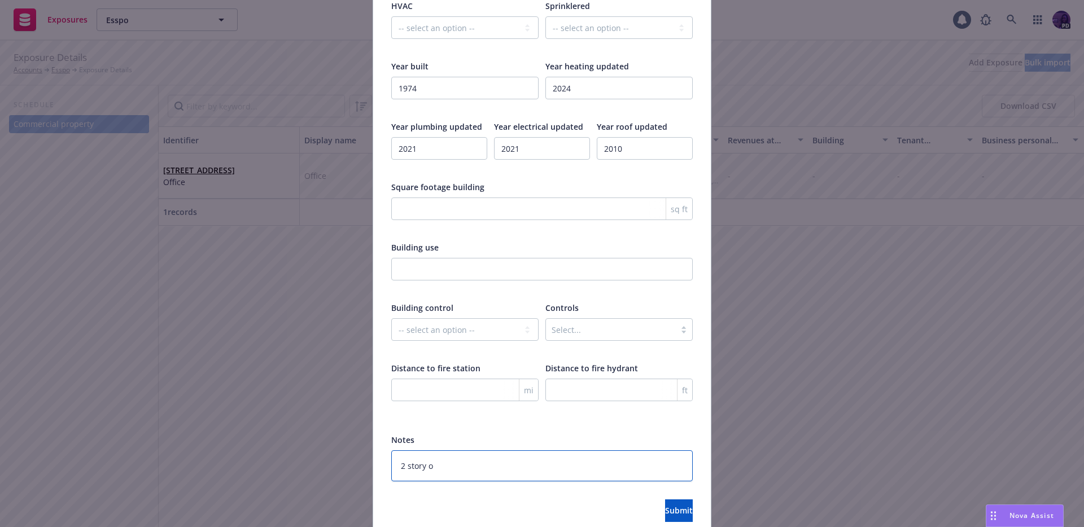
type textarea "x"
type textarea "2 story of"
type textarea "x"
type textarea "2 story off"
type textarea "x"
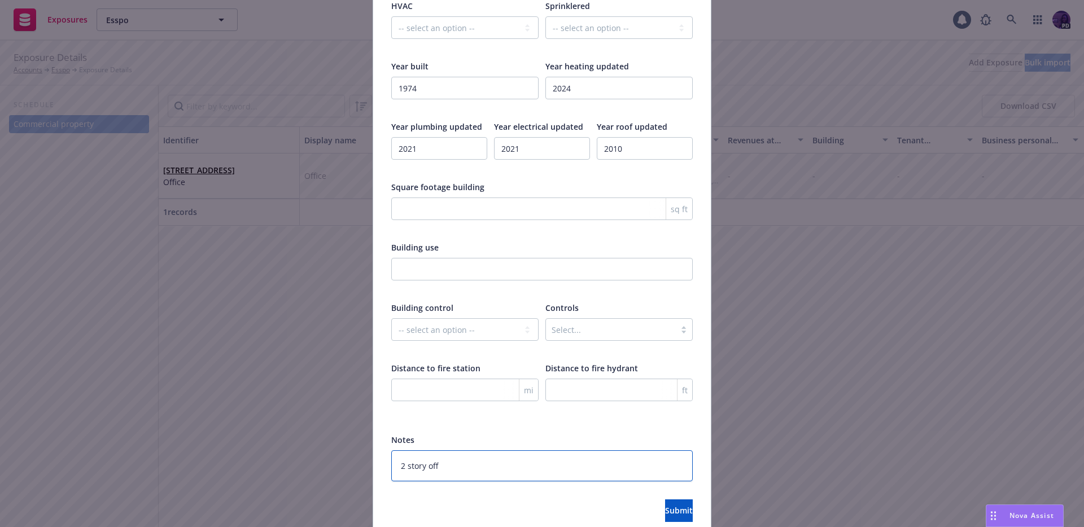
type textarea "2 story offi"
type textarea "x"
type textarea "2 story offic"
type textarea "x"
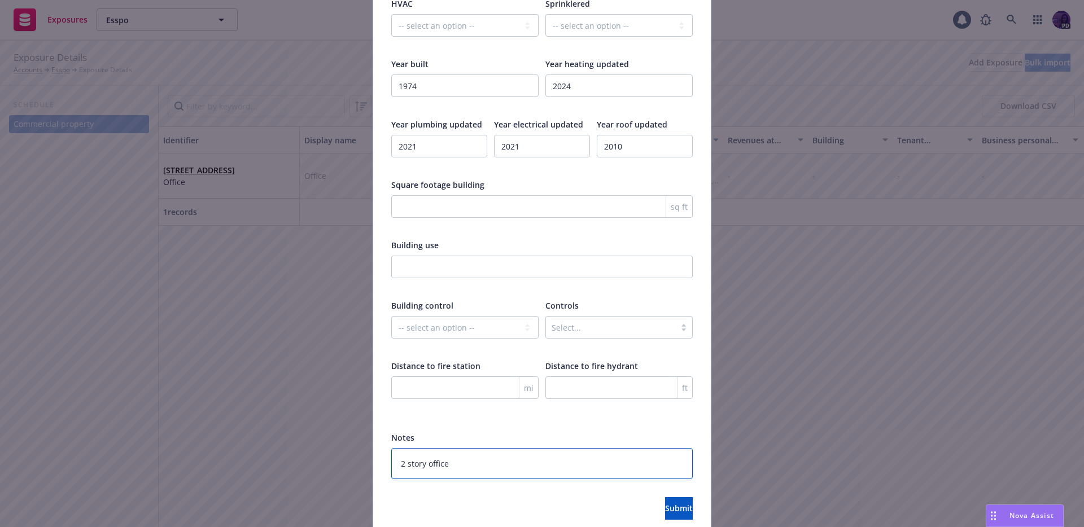
type textarea "2 story office"
click at [484, 316] on select "-- select an option -- Controlled by third party Controlled by you" at bounding box center [464, 327] width 147 height 23
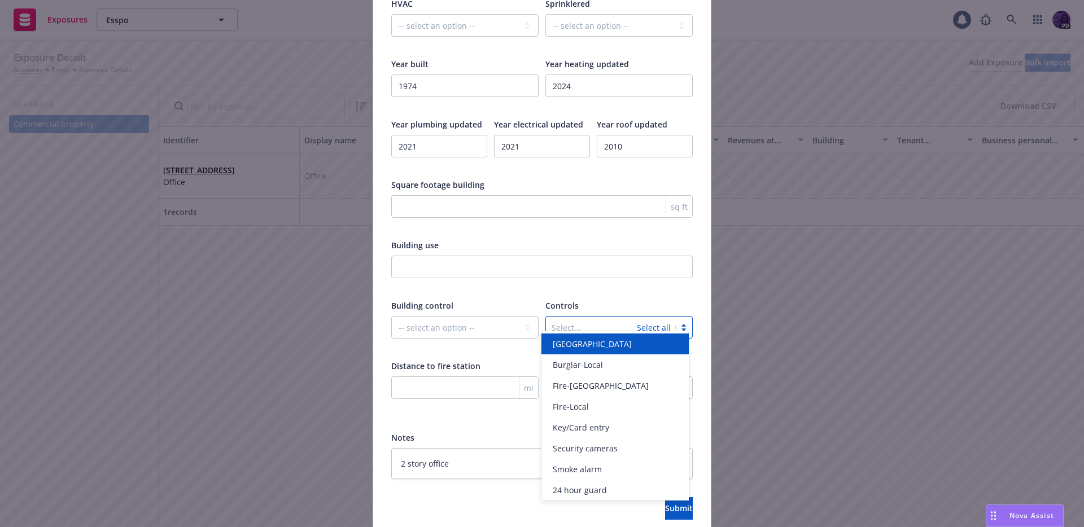
click at [590, 321] on div at bounding box center [591, 328] width 80 height 14
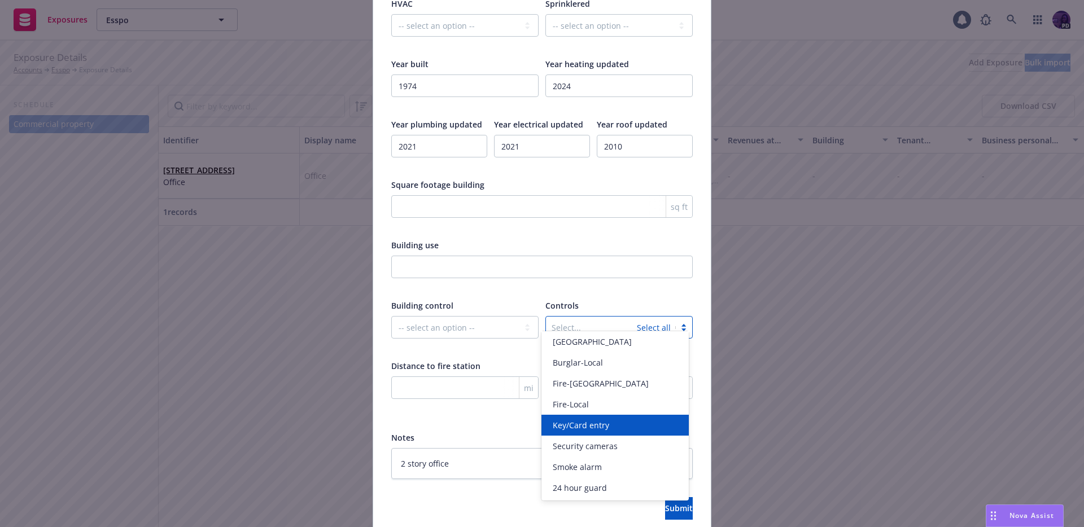
scroll to position [0, 0]
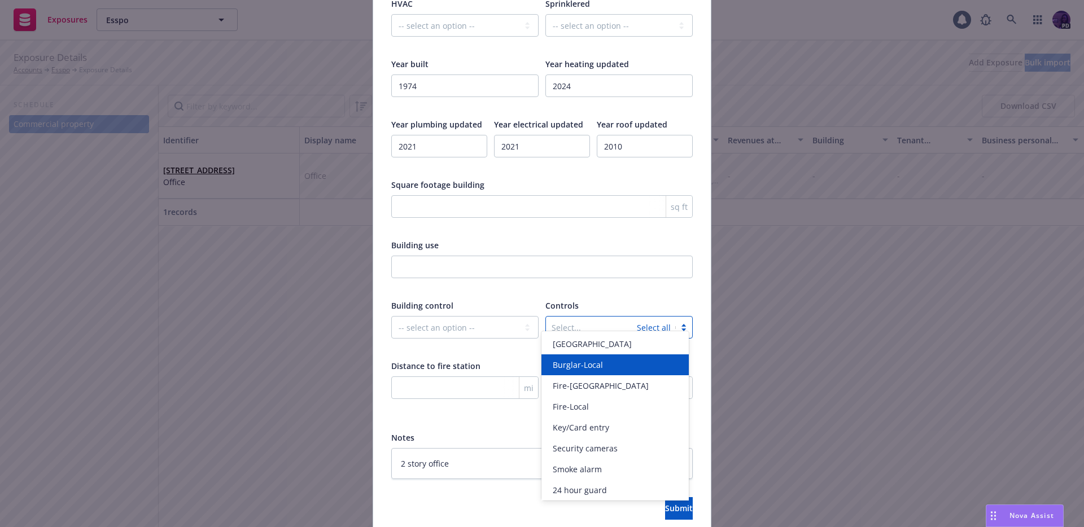
click at [615, 369] on div "Burglar-Local" at bounding box center [615, 365] width 134 height 12
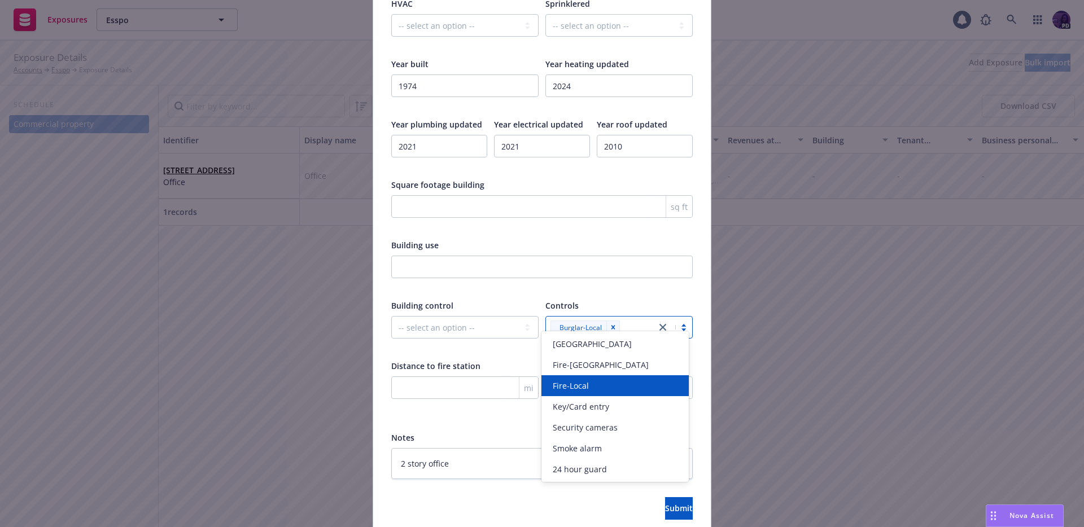
click at [615, 379] on div "Fire-Local" at bounding box center [614, 385] width 147 height 21
type textarea "x"
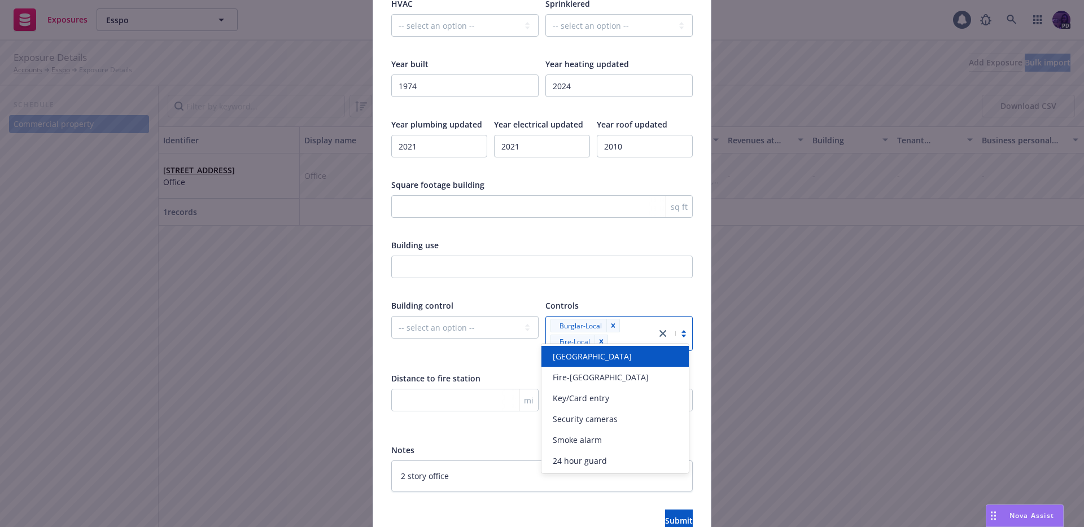
click at [631, 300] on div "Controls" at bounding box center [618, 306] width 147 height 12
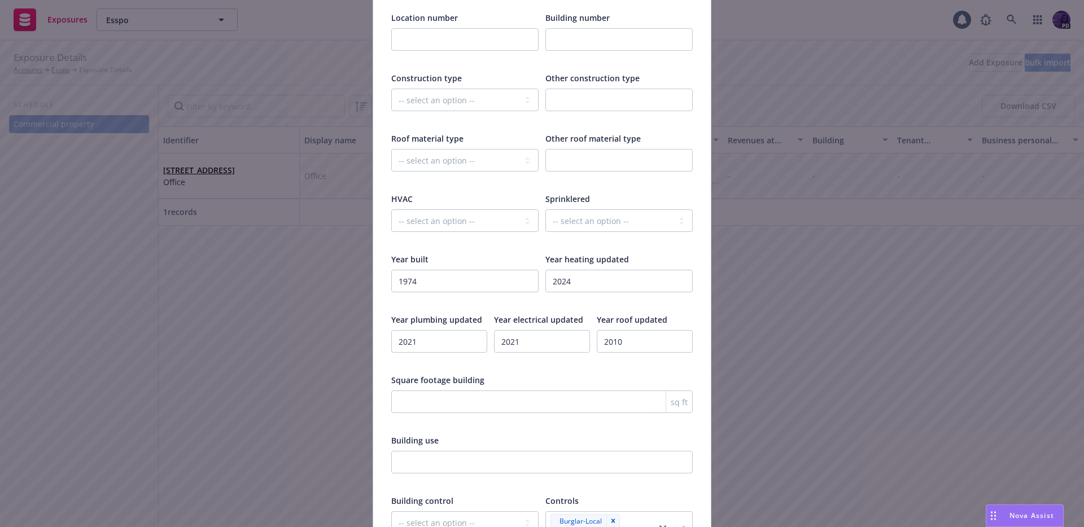
scroll to position [1529, 0]
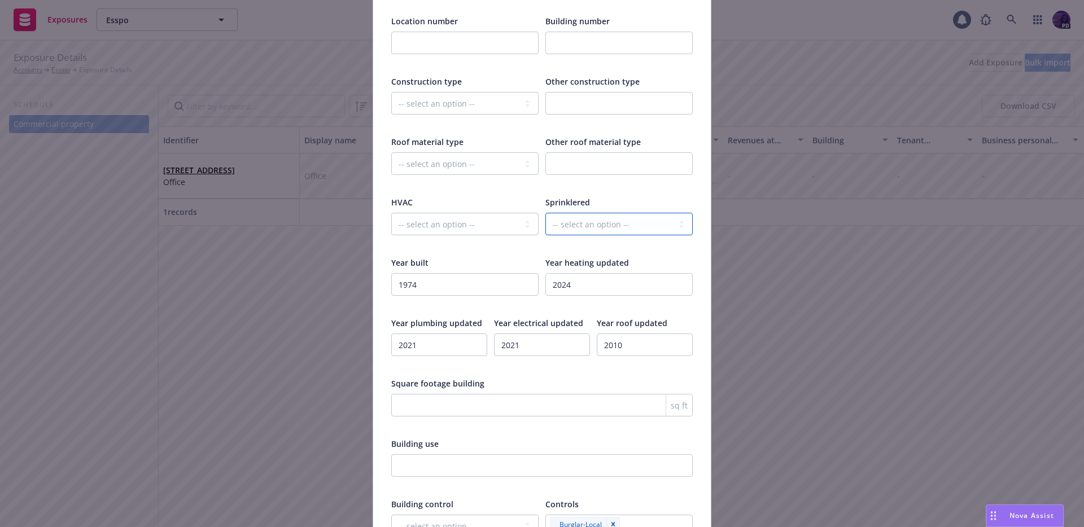
click at [609, 220] on select "-- select an option -- Fully None Partially" at bounding box center [618, 224] width 147 height 23
select select "FULLY"
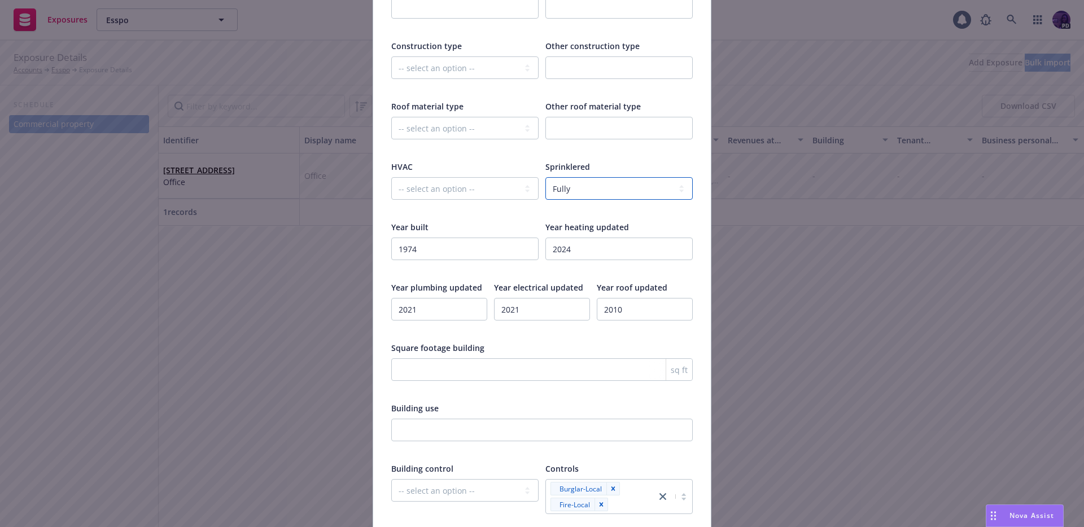
scroll to position [1567, 0]
click at [622, 482] on div "Burglar-Local Fire-Local" at bounding box center [601, 494] width 110 height 34
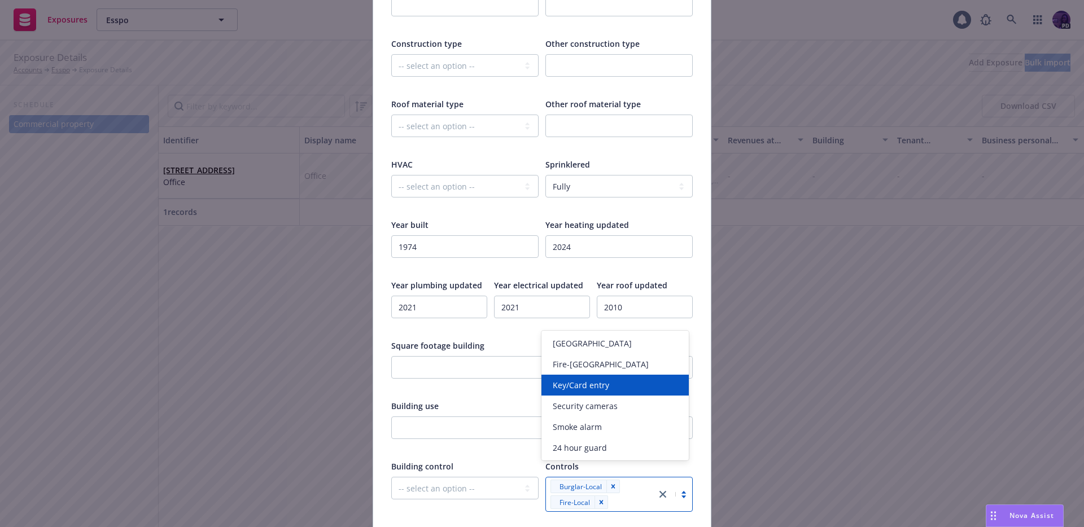
click at [604, 383] on span "Key/Card entry" at bounding box center [580, 385] width 56 height 12
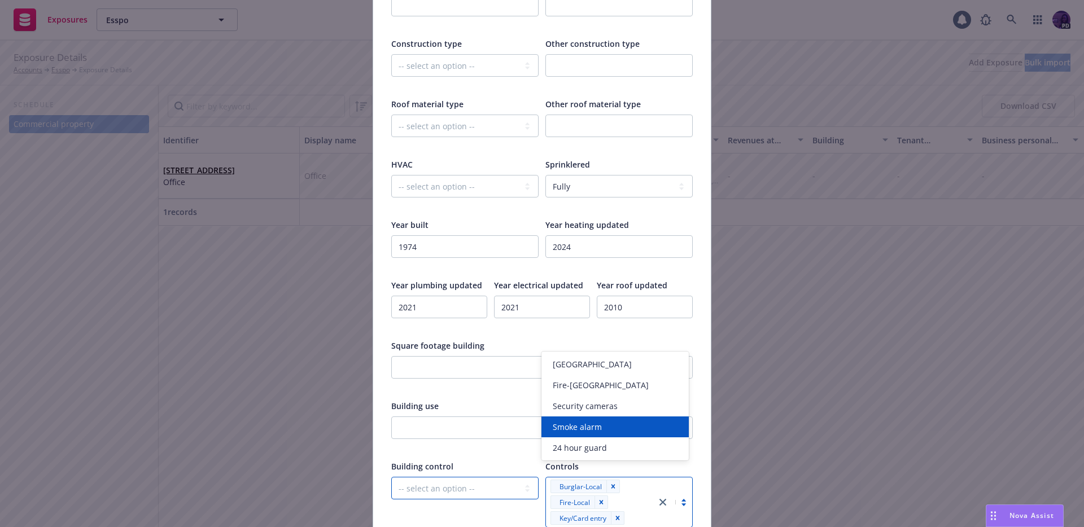
click at [448, 477] on select "-- select an option -- Controlled by third party Controlled by you" at bounding box center [464, 488] width 147 height 23
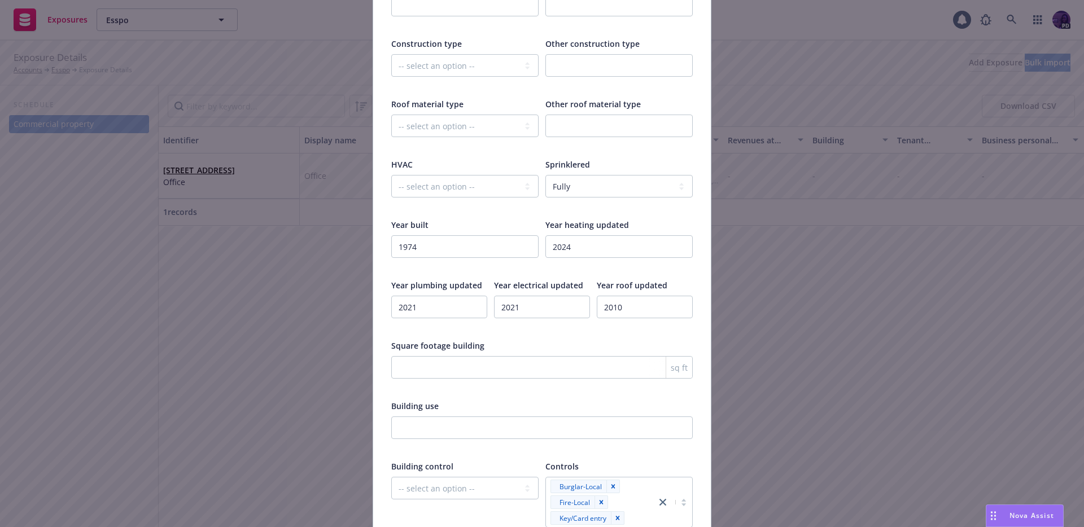
click at [631, 486] on div "Burglar-Local Fire-Local Key/Card entry" at bounding box center [601, 502] width 110 height 50
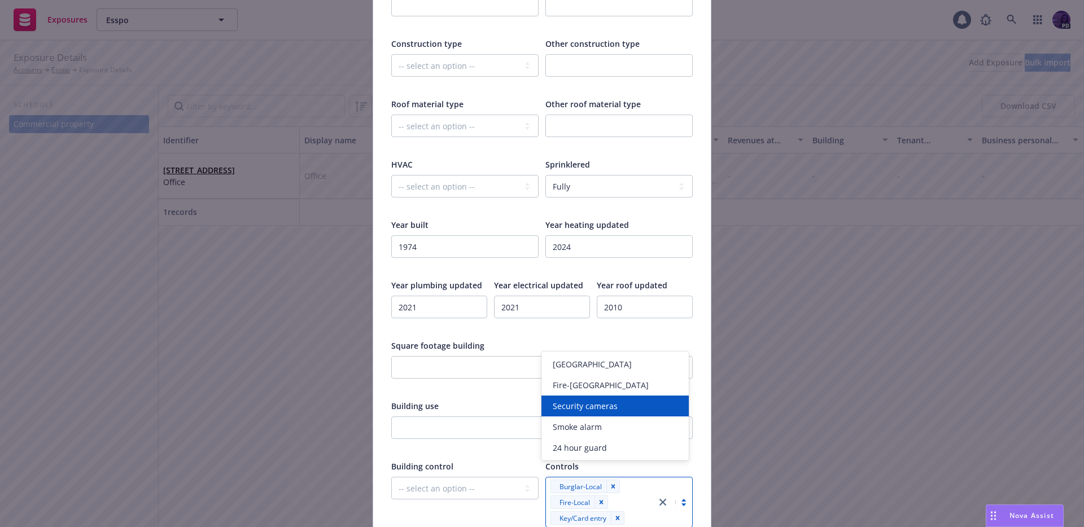
click at [628, 410] on div "Security cameras" at bounding box center [615, 406] width 134 height 12
click at [458, 356] on input "number" at bounding box center [541, 367] width 301 height 23
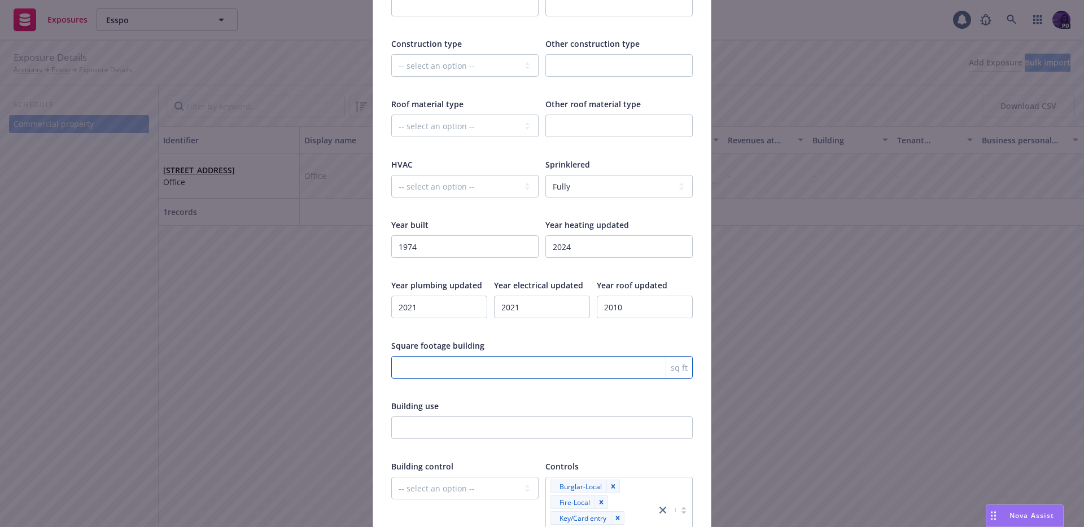
type textarea "x"
type input "8"
type textarea "x"
type input "80"
type textarea "x"
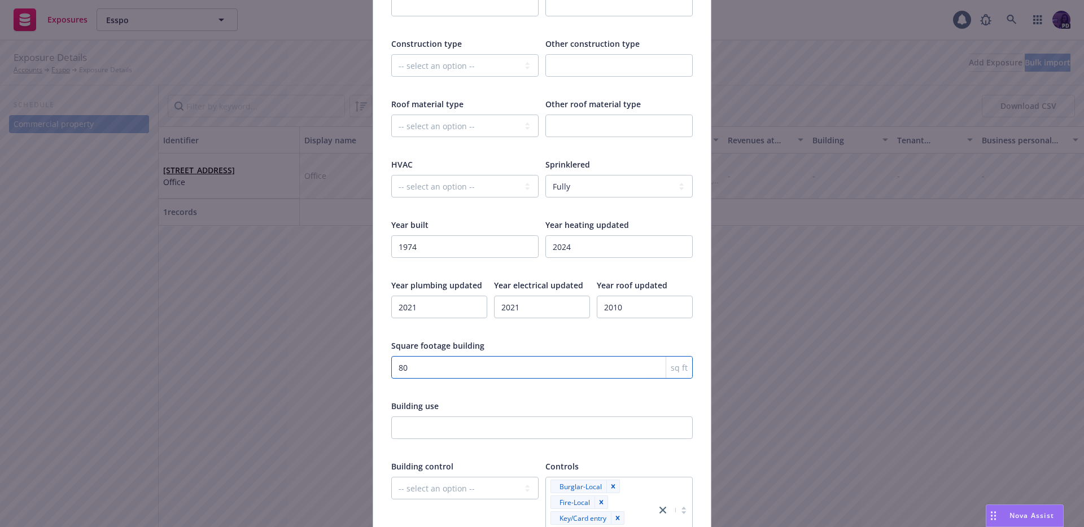
type input "800"
type textarea "x"
type input "8000"
type textarea "x"
type input "80000"
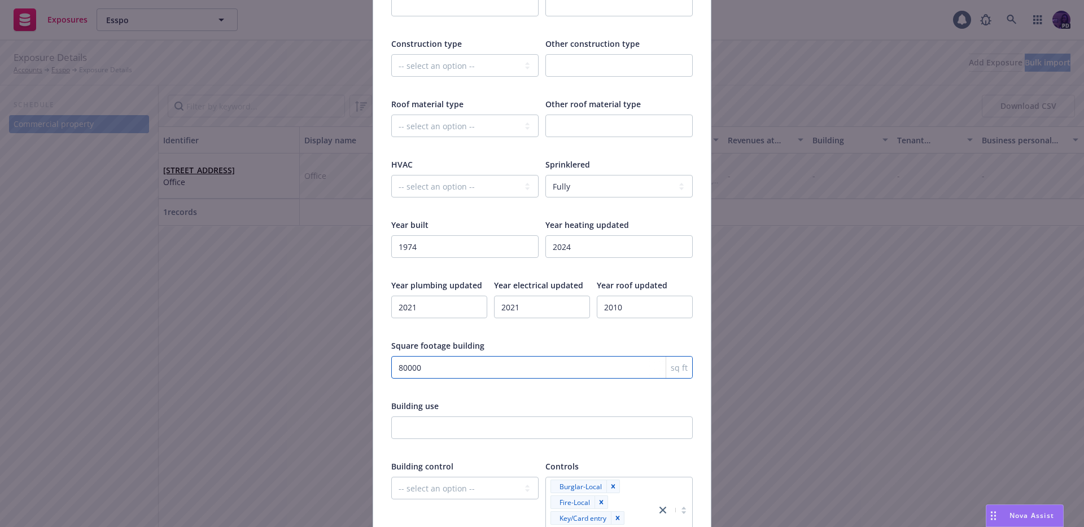
type textarea "x"
type input "80000"
click at [556, 340] on div "Square footage building" at bounding box center [541, 346] width 301 height 12
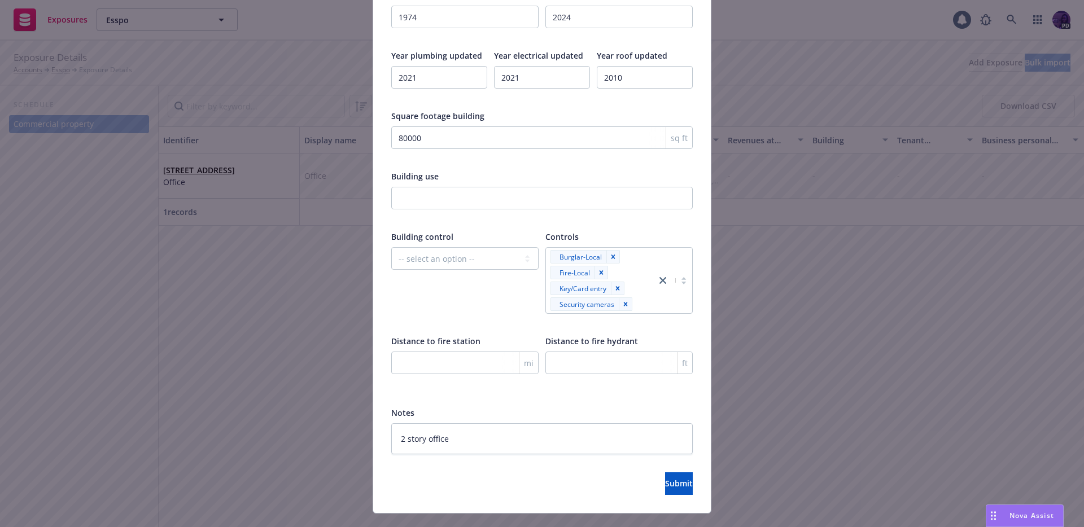
scroll to position [1808, 0]
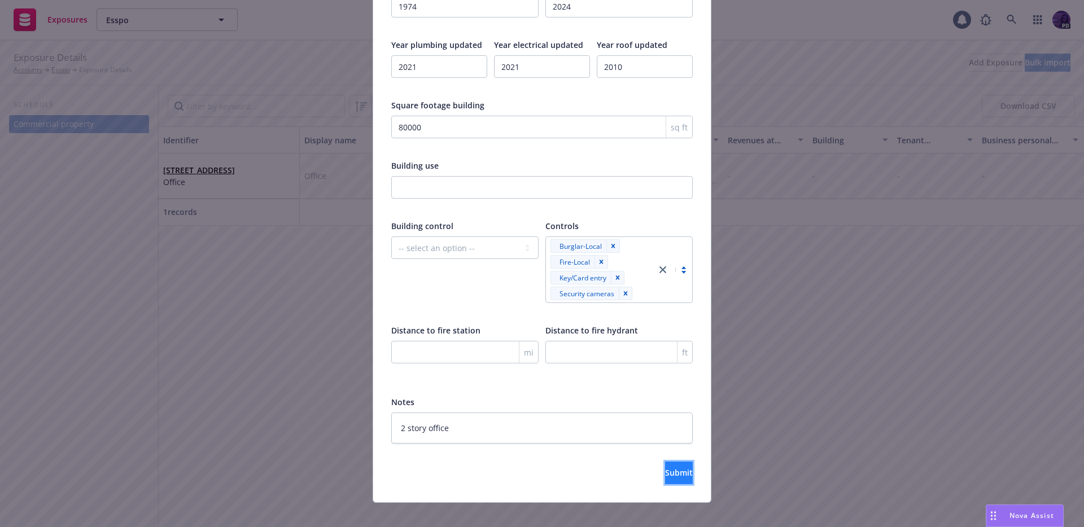
click at [665, 462] on button "Submit" at bounding box center [679, 473] width 28 height 23
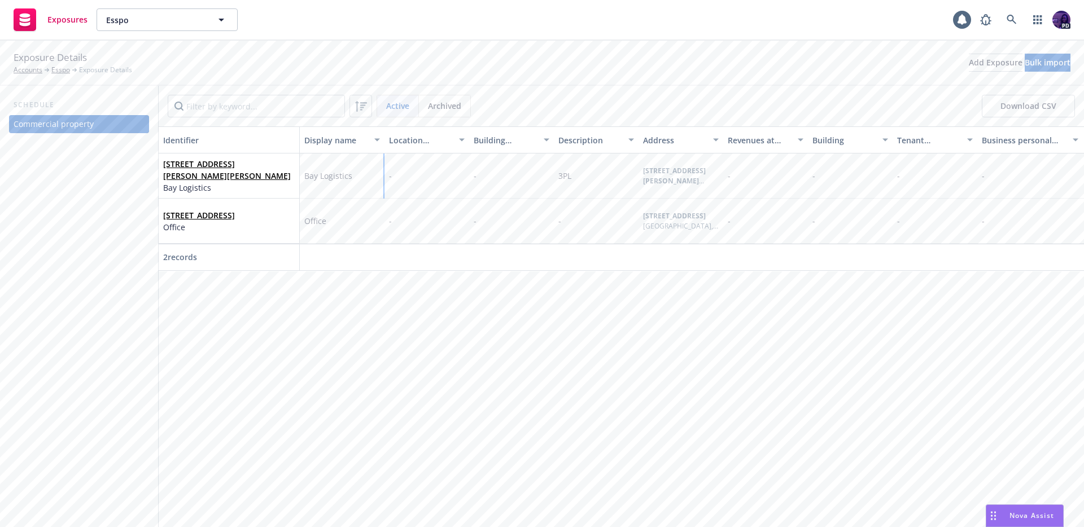
click at [421, 177] on div "-" at bounding box center [426, 176] width 85 height 45
drag, startPoint x: 581, startPoint y: 245, endPoint x: 537, endPoint y: 205, distance: 58.7
click at [607, 244] on button "Save" at bounding box center [615, 246] width 17 height 23
click at [525, 188] on div "-" at bounding box center [511, 176] width 85 height 45
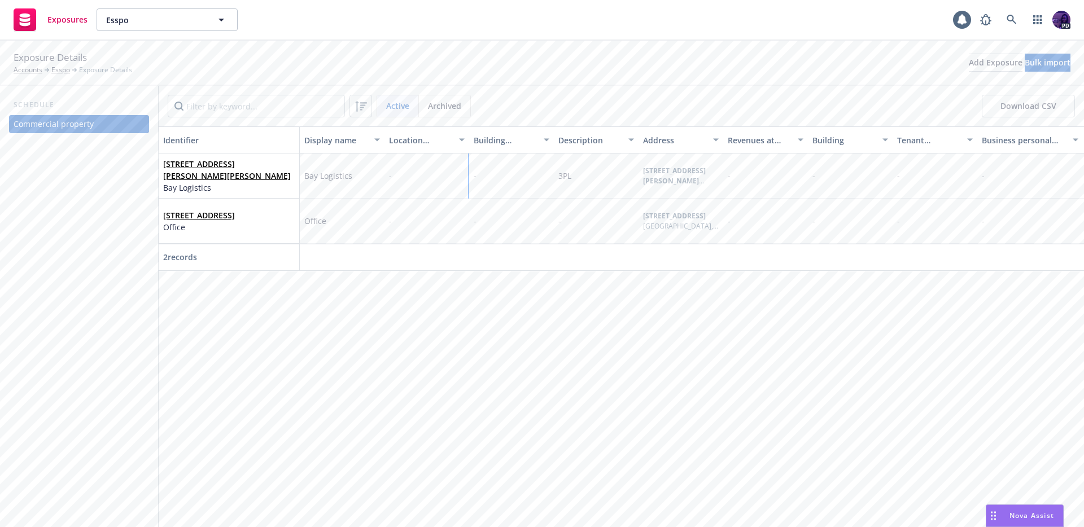
click at [525, 188] on div "-" at bounding box center [511, 176] width 85 height 45
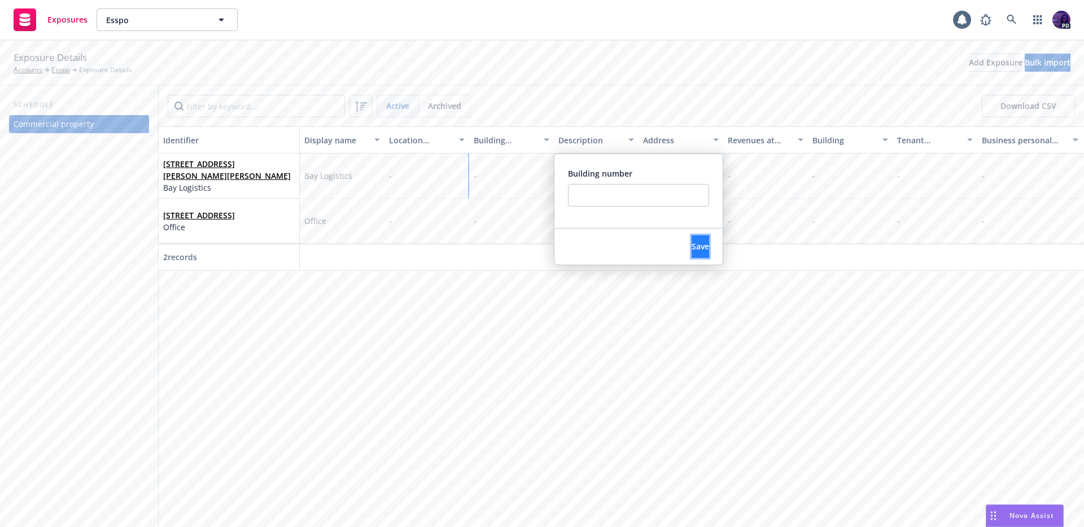
drag, startPoint x: 658, startPoint y: 237, endPoint x: 660, endPoint y: 244, distance: 7.1
click at [691, 238] on button "Save" at bounding box center [699, 246] width 17 height 23
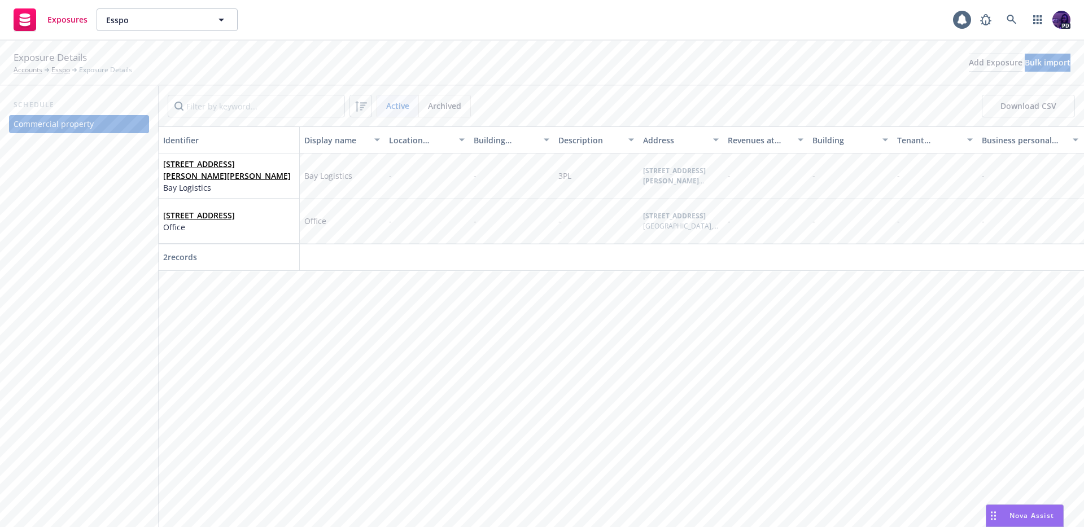
drag, startPoint x: 383, startPoint y: 271, endPoint x: 412, endPoint y: 270, distance: 29.4
click at [587, 185] on div "3PL" at bounding box center [596, 176] width 85 height 45
drag, startPoint x: 680, startPoint y: 190, endPoint x: 683, endPoint y: 195, distance: 6.1
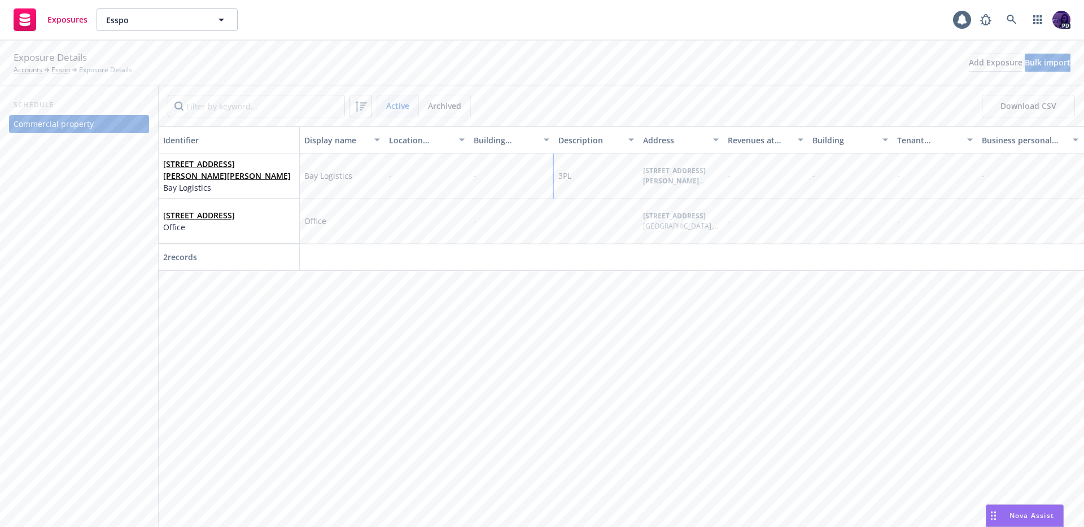
click at [680, 190] on textarea "3PL" at bounding box center [722, 199] width 141 height 31
click at [684, 196] on textarea "3PL" at bounding box center [722, 199] width 141 height 31
type textarea "x"
type textarea "3PL/"
type textarea "x"
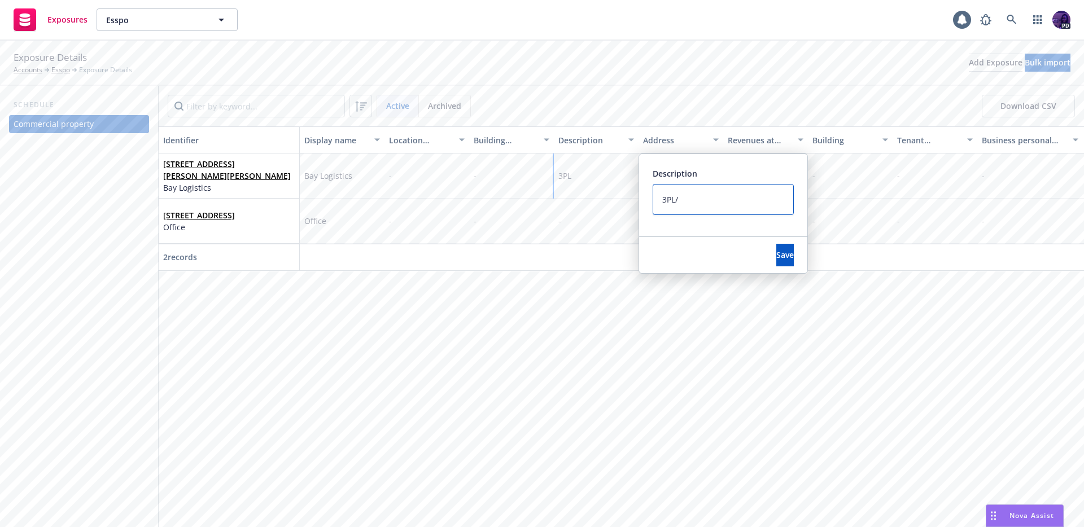
type textarea "3PL/W"
type textarea "x"
type textarea "3PL/Wa"
type textarea "x"
type textarea "3PL/War"
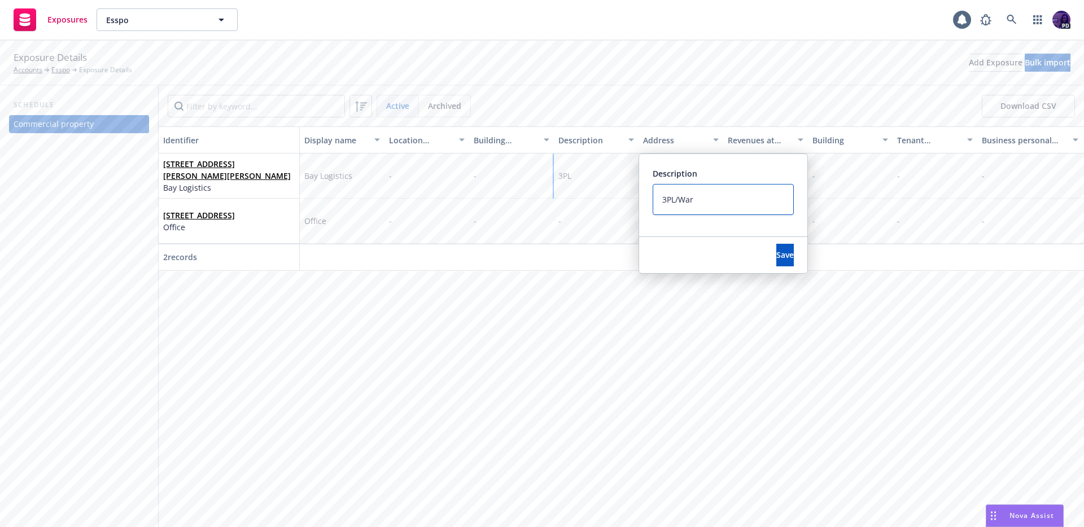
type textarea "x"
type textarea "3PL/Ware"
type textarea "x"
type textarea "3PL/Wareh"
type textarea "x"
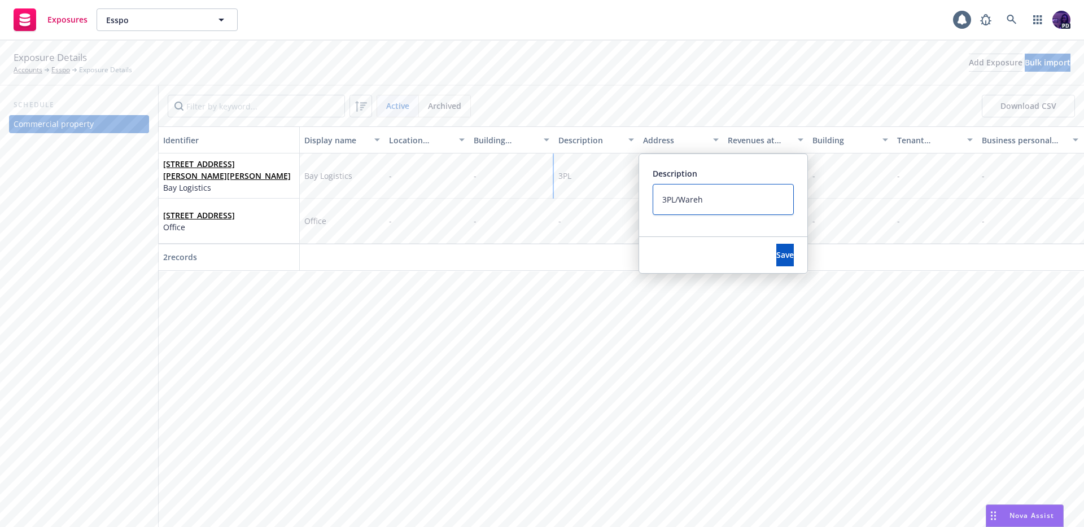
type textarea "3PL/Wareho"
type textarea "x"
type textarea "3PL/Warehou"
type textarea "x"
type textarea "3PL/Warehous"
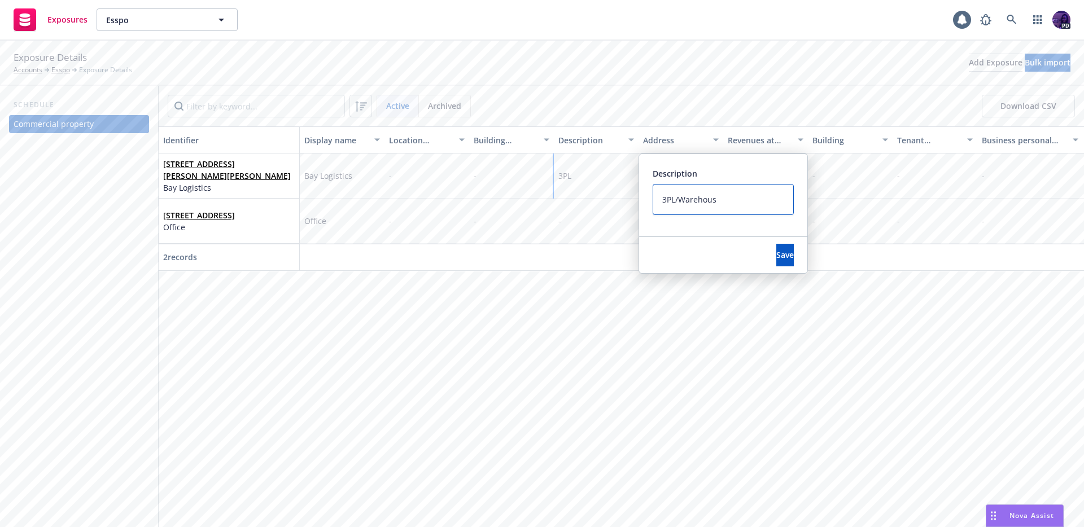
type textarea "x"
type textarea "3PL/Warehouse"
type textarea "x"
type textarea "3PL/Warehouse"
click at [776, 248] on button "Save" at bounding box center [784, 255] width 17 height 23
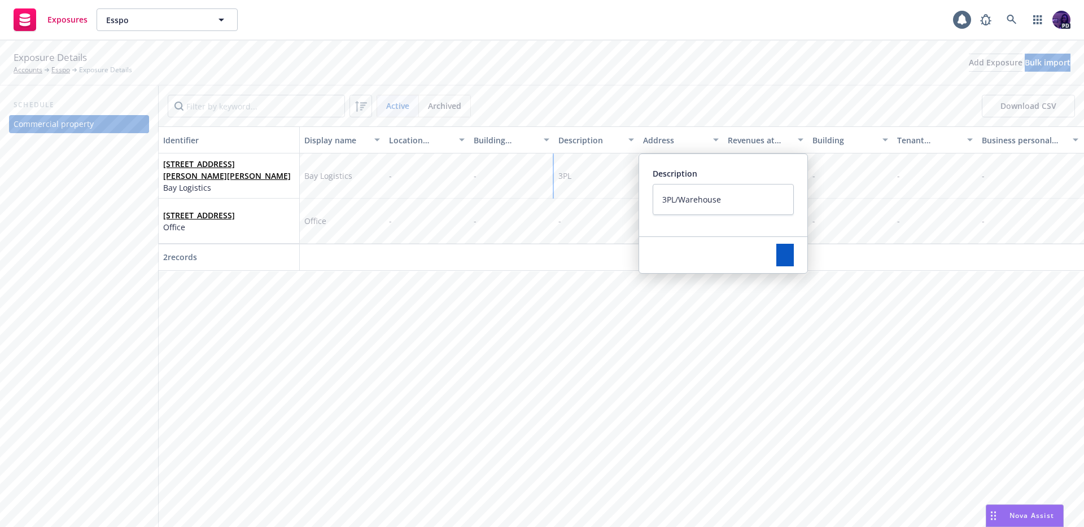
type textarea "x"
